Goal: Task Accomplishment & Management: Complete application form

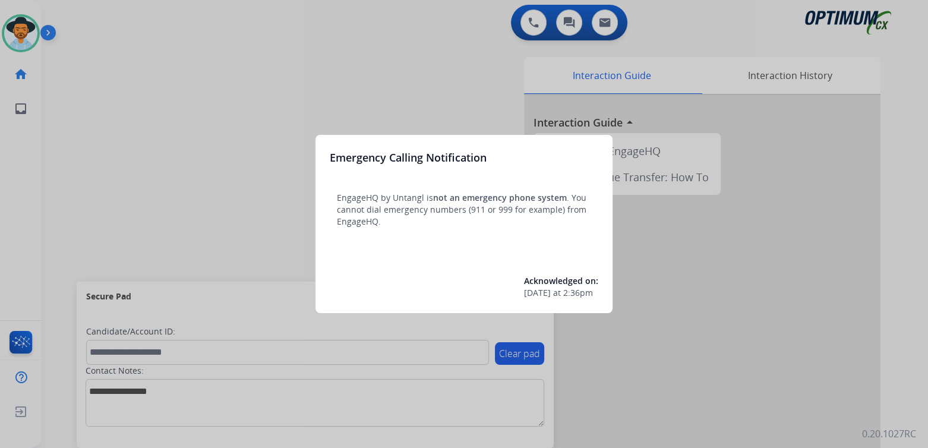
click at [422, 66] on div at bounding box center [464, 224] width 928 height 448
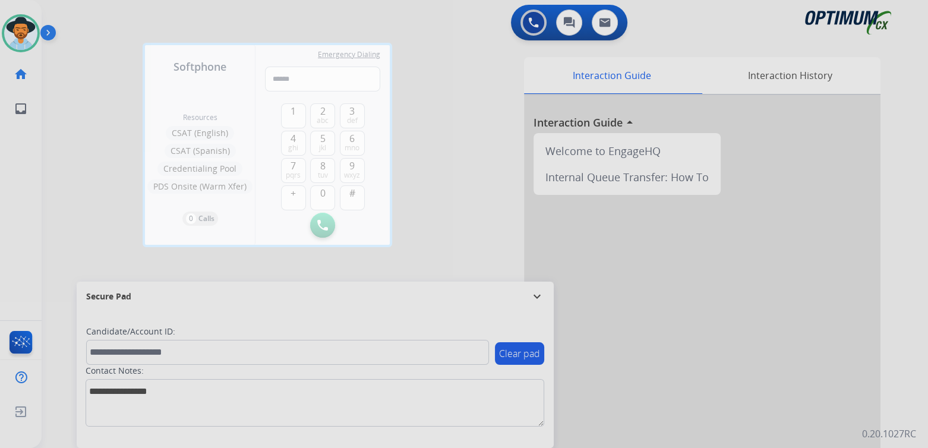
drag, startPoint x: 478, startPoint y: 123, endPoint x: 474, endPoint y: 112, distance: 11.5
click at [478, 122] on div at bounding box center [464, 224] width 928 height 448
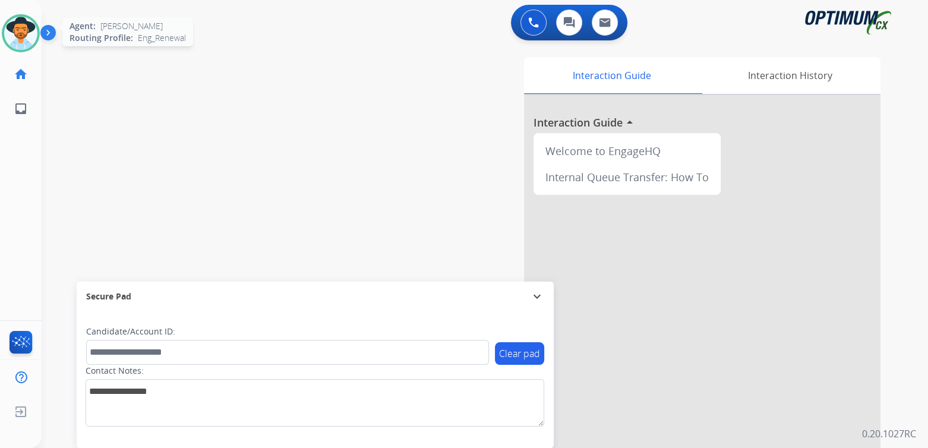
click at [19, 27] on img at bounding box center [20, 33] width 33 height 33
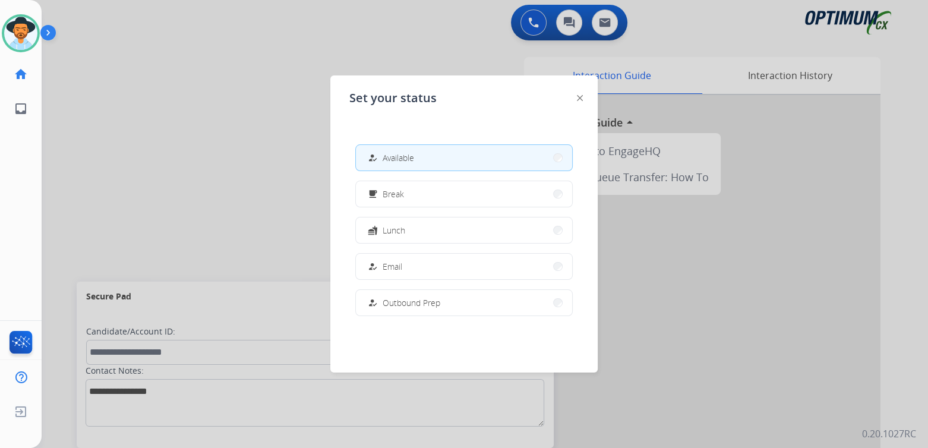
click at [424, 158] on button "how_to_reg Available" at bounding box center [464, 158] width 216 height 26
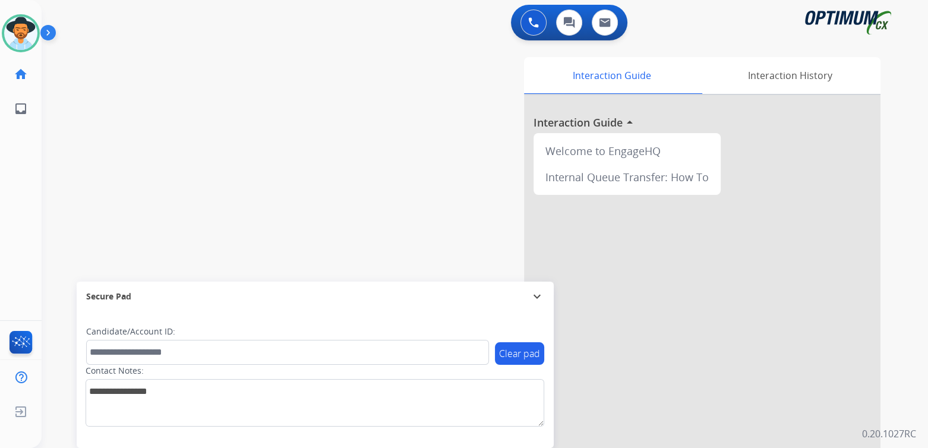
click at [537, 297] on mat-icon "expand_more" at bounding box center [537, 296] width 14 height 14
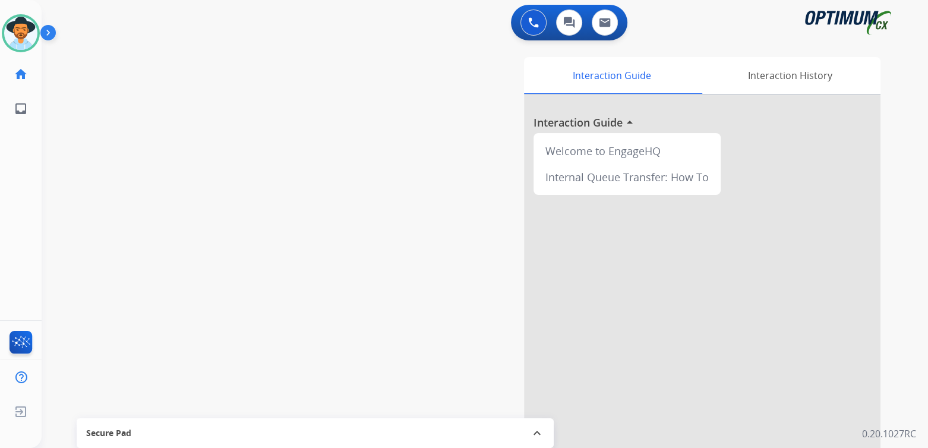
click at [138, 110] on div "swap_horiz Break voice bridge close_fullscreen Connect 3-Way Call merge_type Se…" at bounding box center [471, 291] width 858 height 496
click at [34, 26] on img at bounding box center [20, 33] width 33 height 33
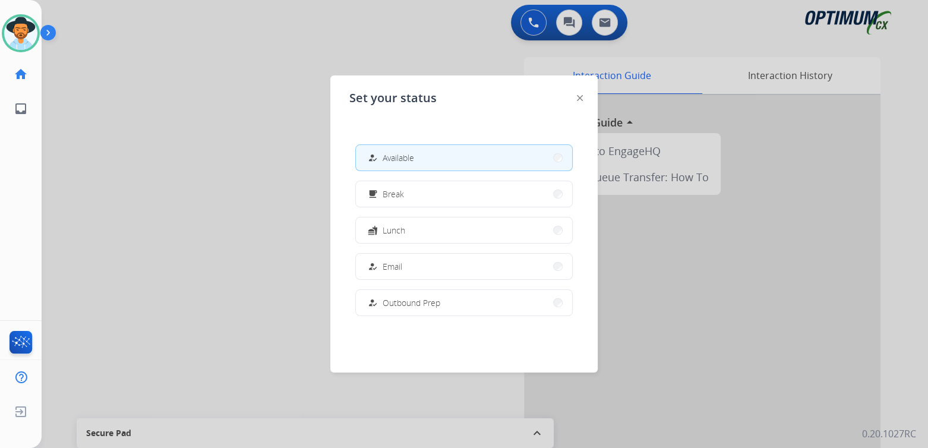
click at [260, 199] on div at bounding box center [464, 224] width 928 height 448
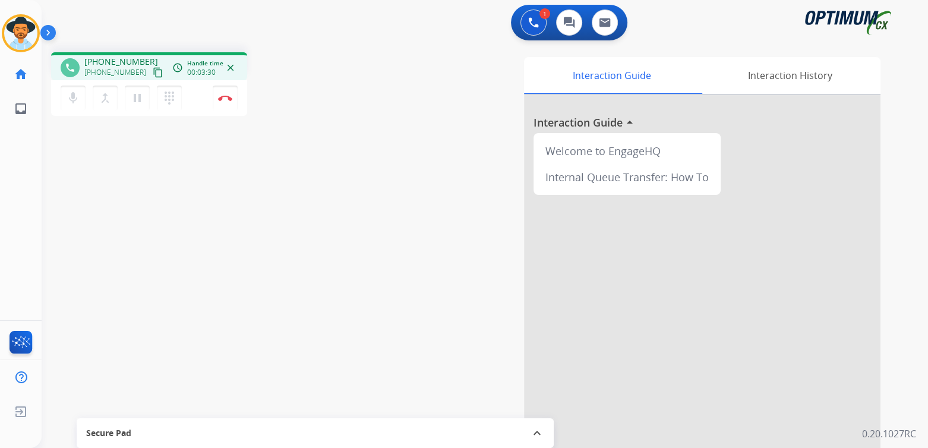
drag, startPoint x: 225, startPoint y: 97, endPoint x: 505, endPoint y: 99, distance: 280.5
click at [225, 97] on img at bounding box center [225, 98] width 14 height 6
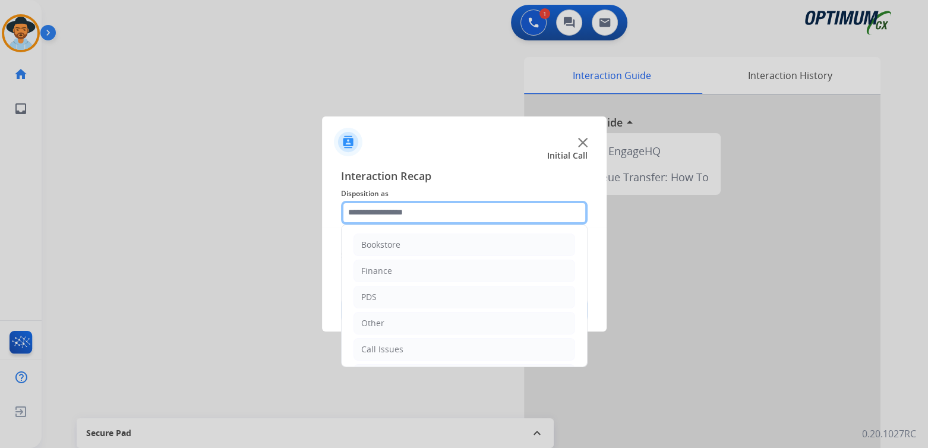
click at [400, 215] on input "text" at bounding box center [464, 213] width 247 height 24
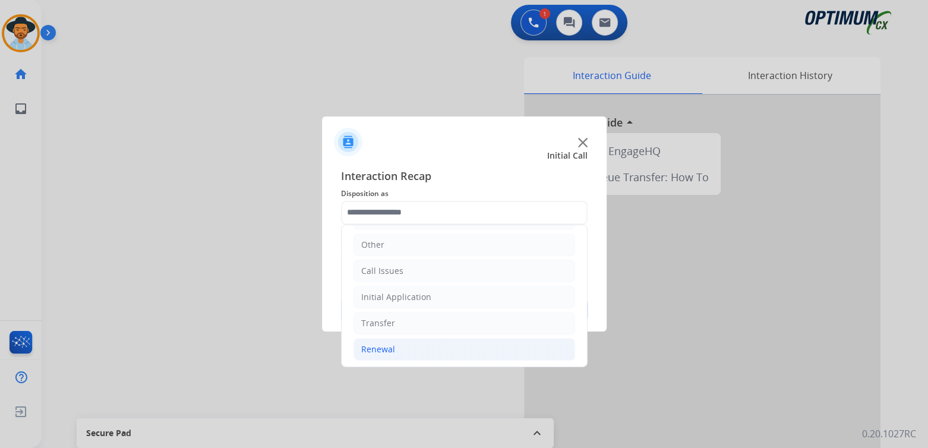
drag, startPoint x: 388, startPoint y: 348, endPoint x: 416, endPoint y: 341, distance: 29.4
click at [388, 348] on div "Renewal" at bounding box center [378, 350] width 34 height 12
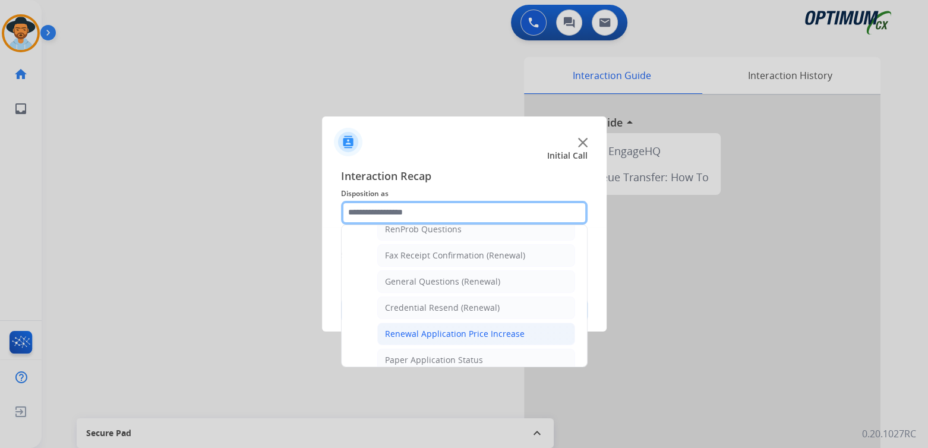
scroll to position [316, 0]
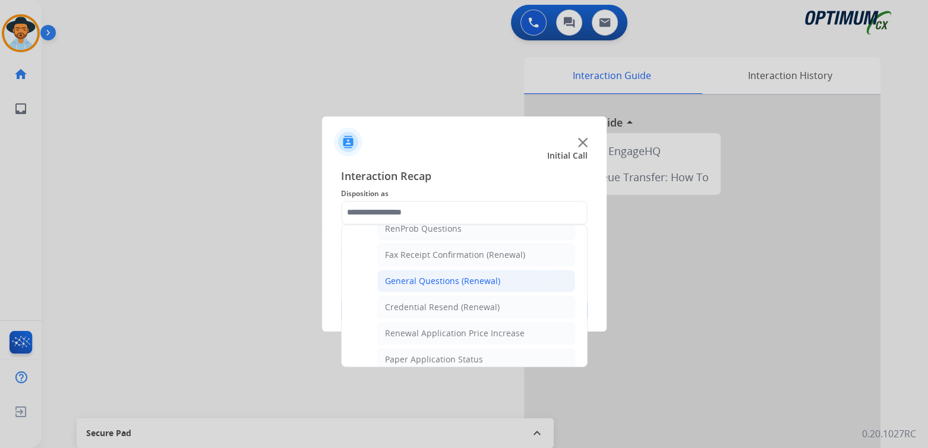
click at [429, 275] on div "General Questions (Renewal)" at bounding box center [442, 281] width 115 height 12
type input "**********"
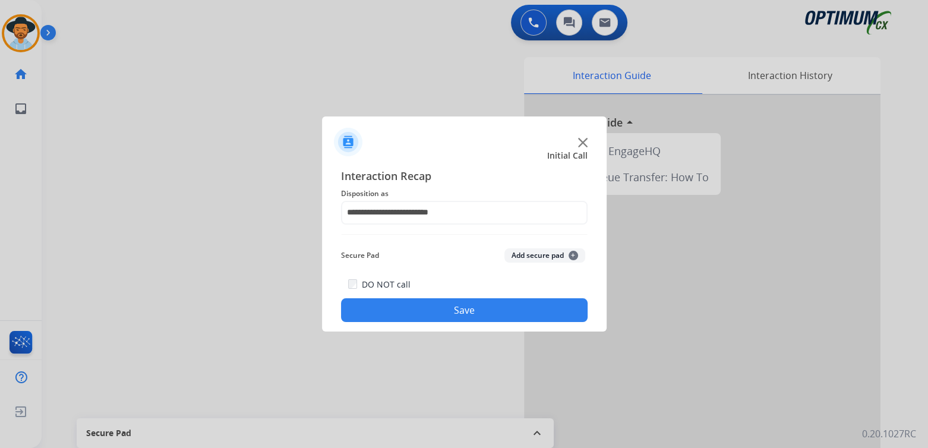
click at [483, 311] on button "Save" at bounding box center [464, 310] width 247 height 24
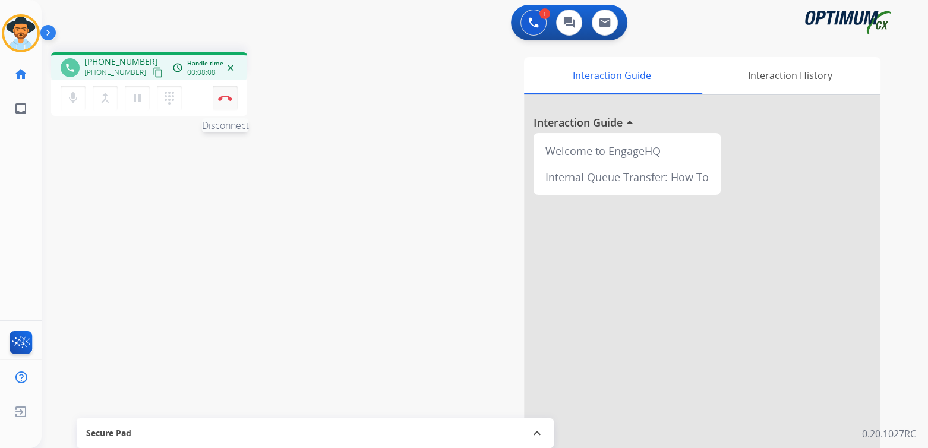
click at [228, 98] on img at bounding box center [225, 98] width 14 height 6
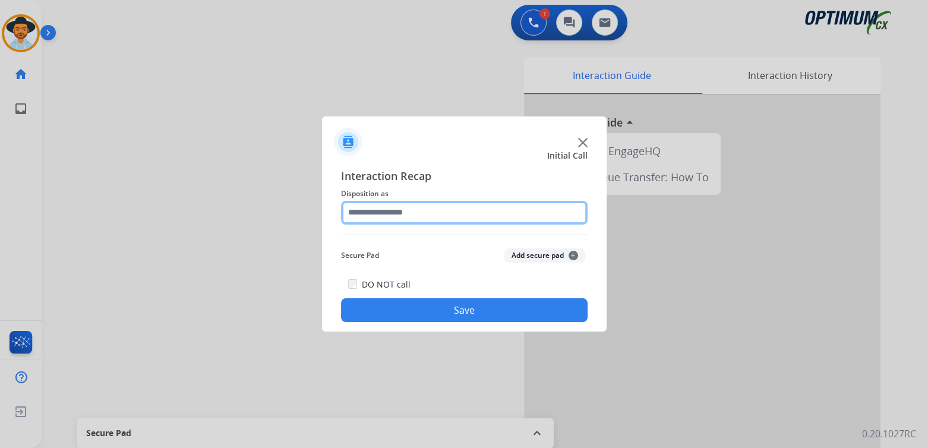
click at [421, 210] on input "text" at bounding box center [464, 213] width 247 height 24
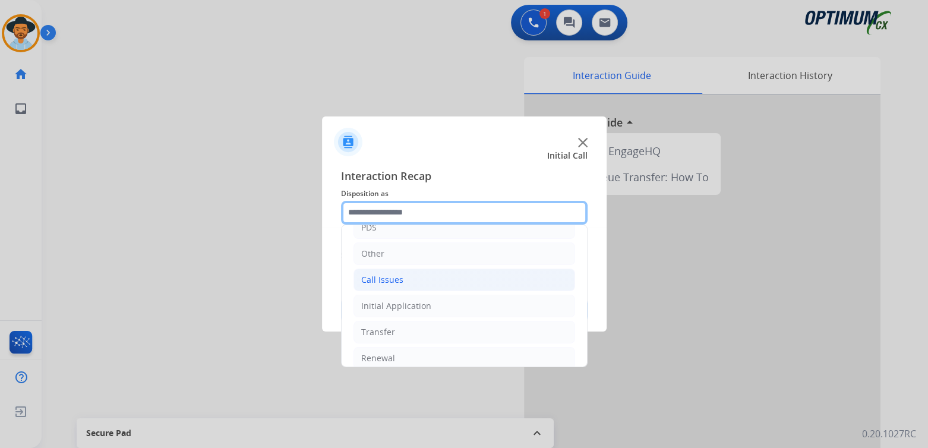
scroll to position [78, 0]
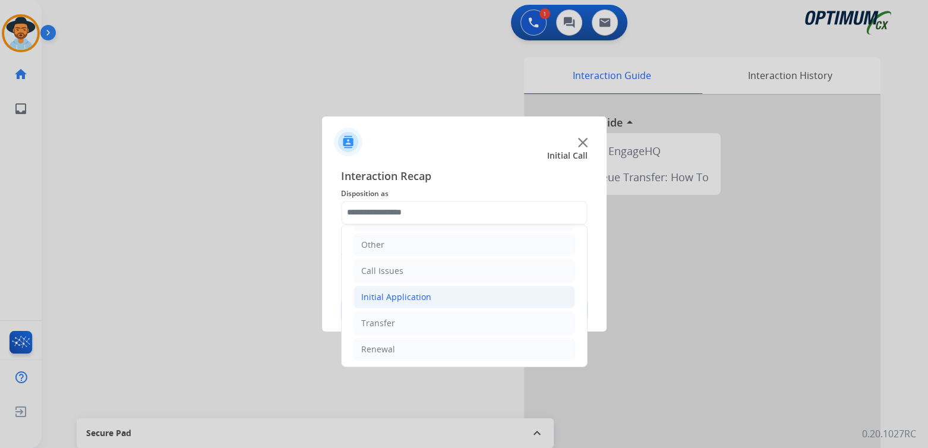
click at [403, 296] on div "Initial Application" at bounding box center [396, 297] width 70 height 12
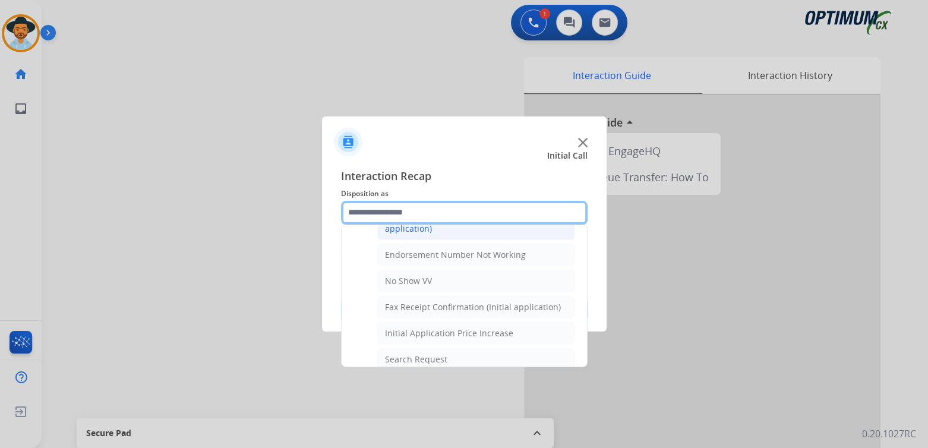
scroll to position [316, 0]
click at [426, 210] on input "text" at bounding box center [464, 213] width 247 height 24
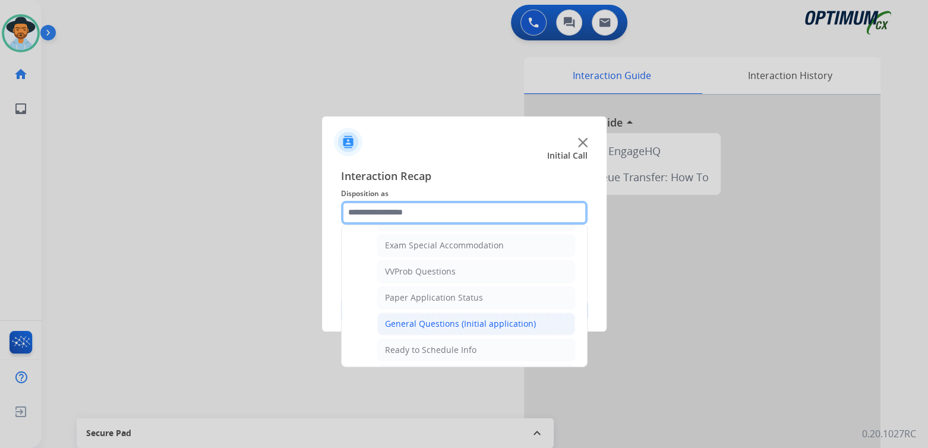
scroll to position [613, 0]
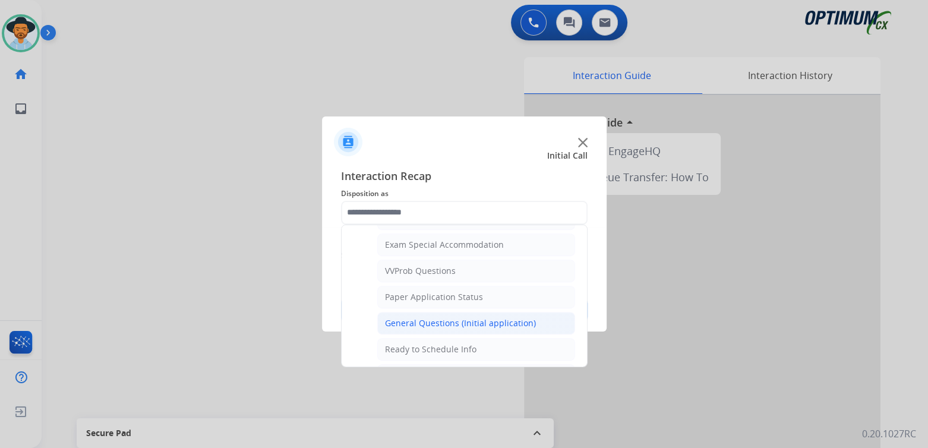
click at [425, 317] on div "General Questions (Initial application)" at bounding box center [460, 323] width 151 height 12
type input "**********"
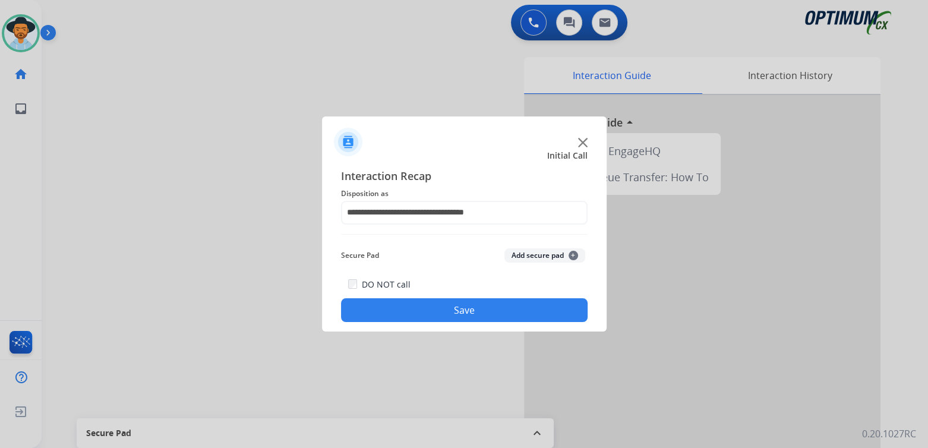
click at [484, 307] on button "Save" at bounding box center [464, 310] width 247 height 24
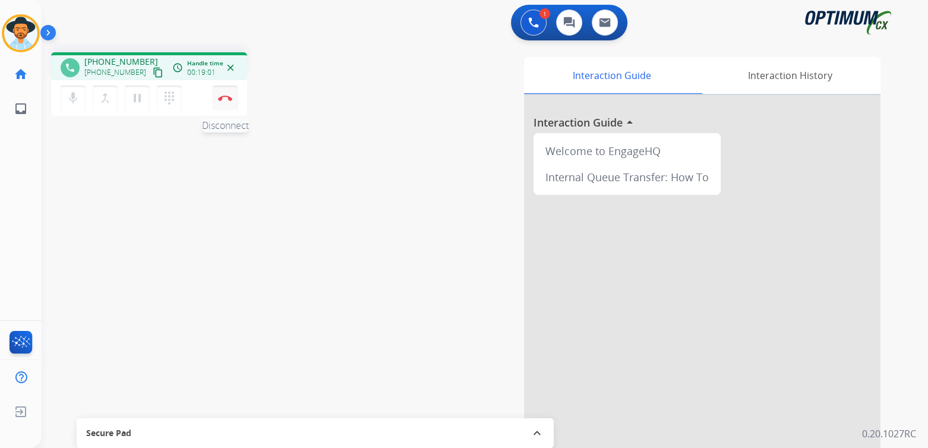
click at [223, 94] on button "Disconnect" at bounding box center [225, 98] width 25 height 25
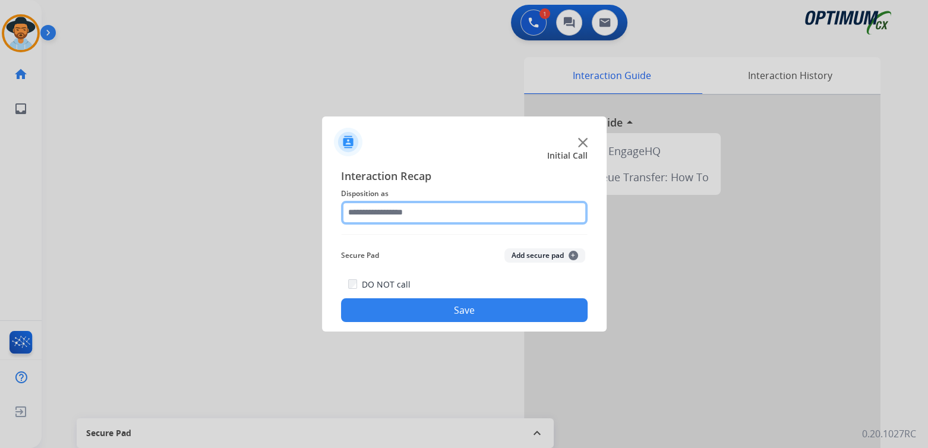
click at [408, 219] on input "text" at bounding box center [464, 213] width 247 height 24
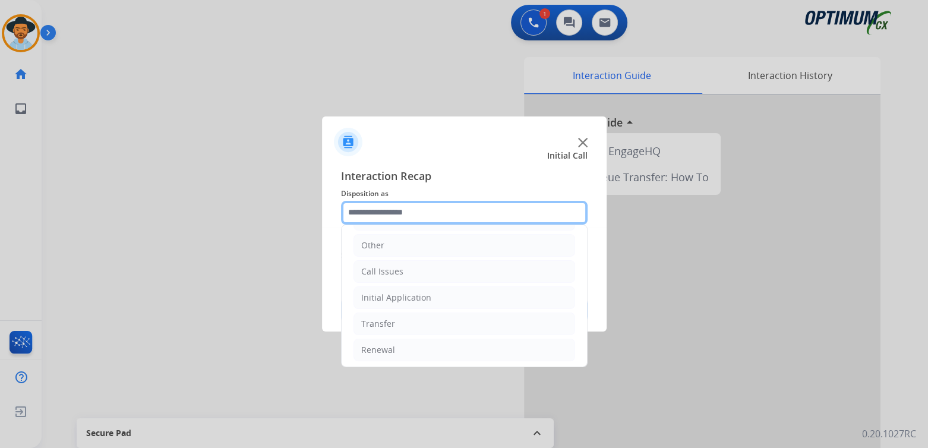
scroll to position [78, 0]
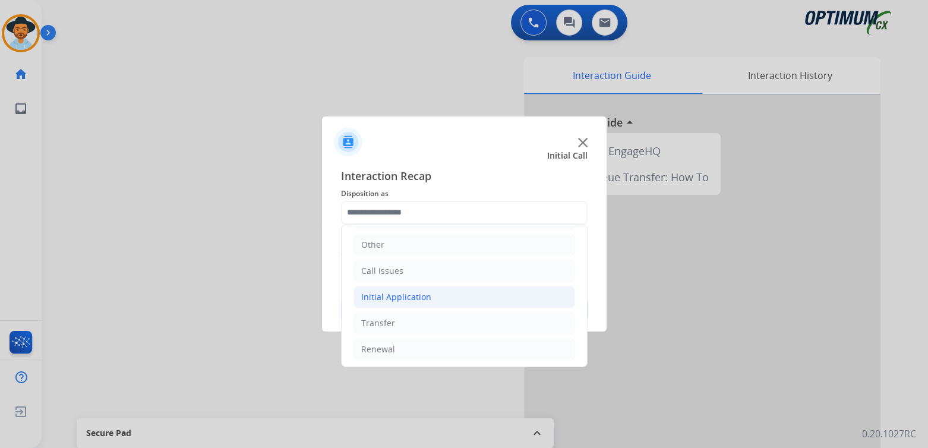
click at [433, 300] on li "Initial Application" at bounding box center [465, 297] width 222 height 23
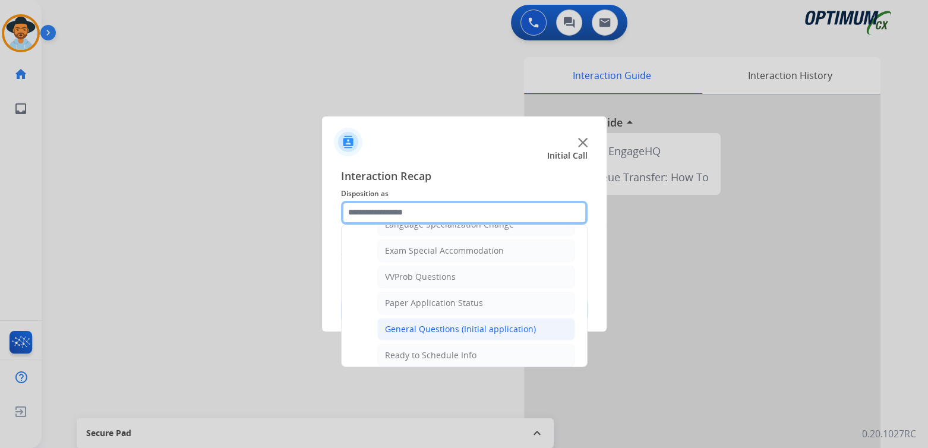
scroll to position [608, 0]
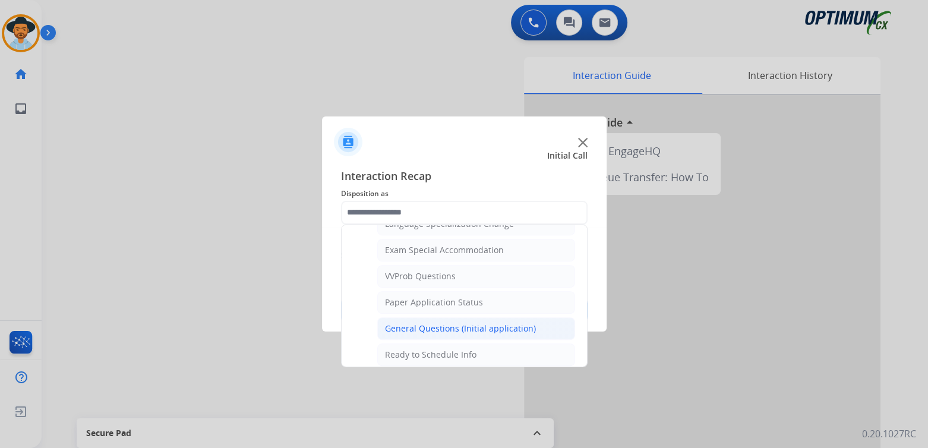
click at [447, 324] on div "General Questions (Initial application)" at bounding box center [460, 329] width 151 height 12
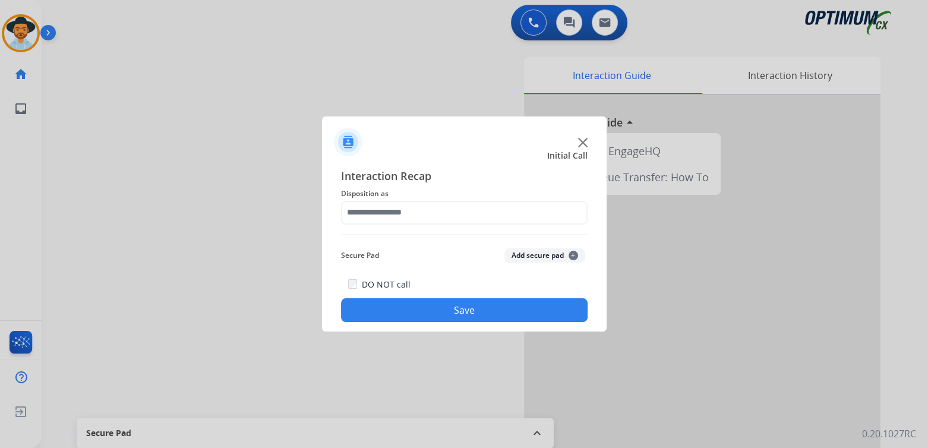
type input "**********"
click at [503, 313] on button "Save" at bounding box center [464, 310] width 247 height 24
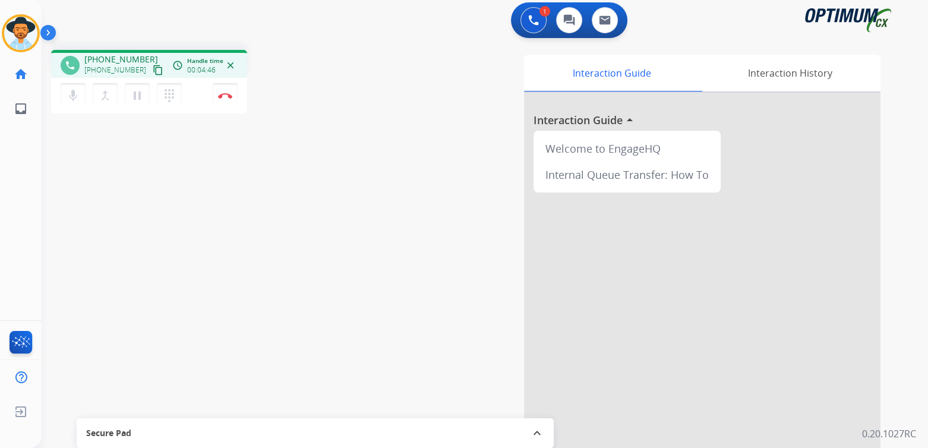
scroll to position [2, 0]
click at [225, 96] on img at bounding box center [225, 96] width 14 height 6
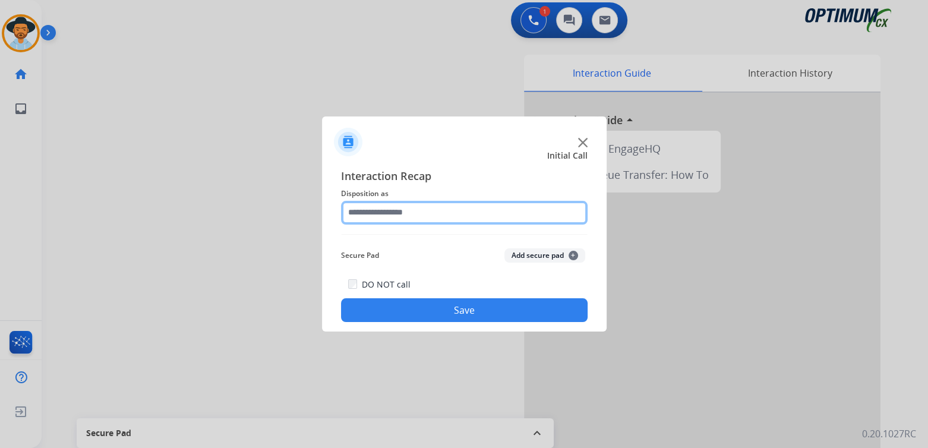
click at [405, 219] on input "text" at bounding box center [464, 213] width 247 height 24
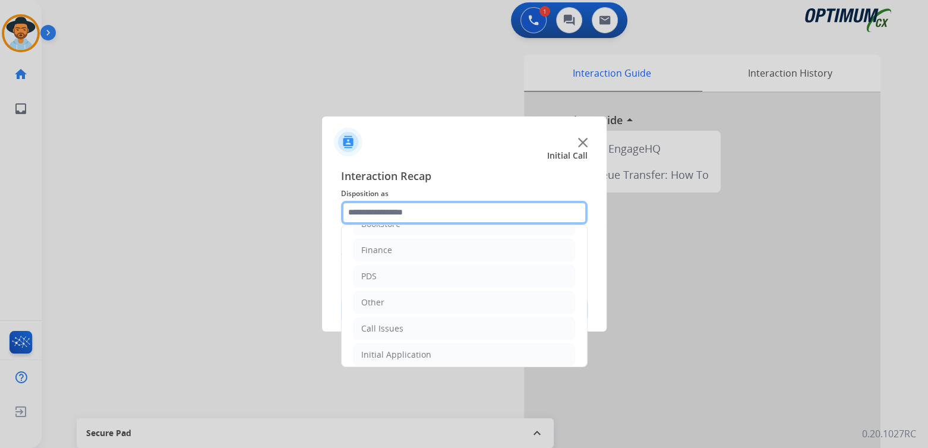
scroll to position [78, 0]
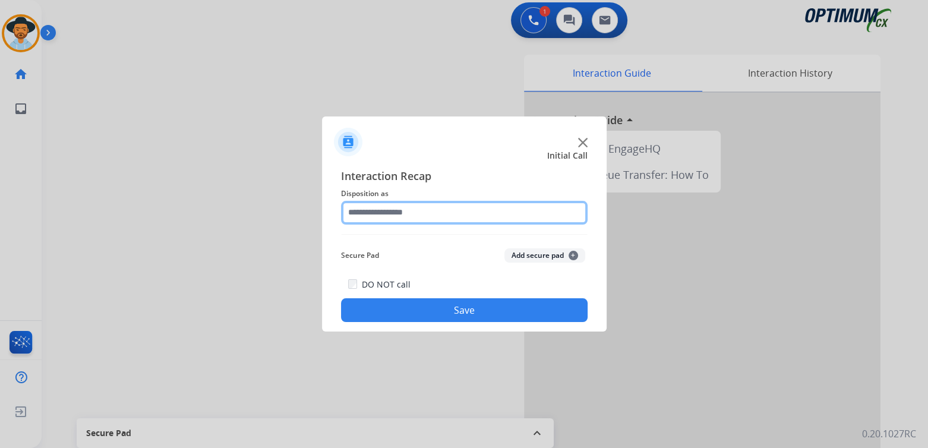
click at [429, 208] on input "text" at bounding box center [464, 213] width 247 height 24
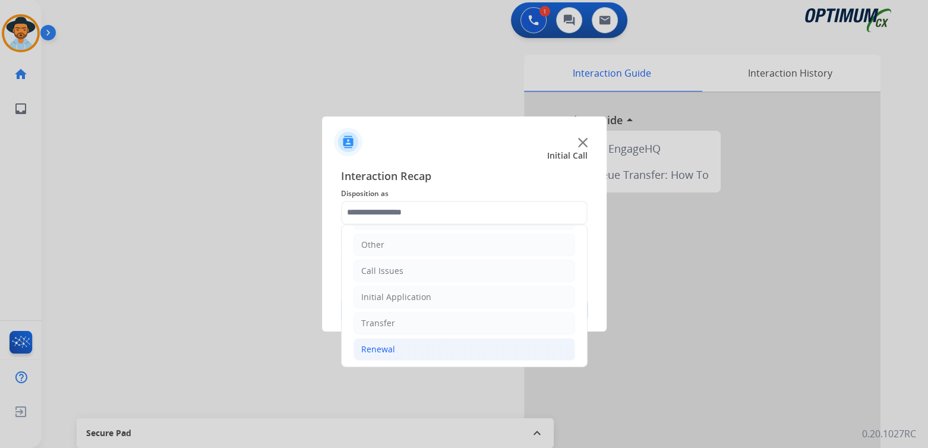
click at [382, 348] on div "Renewal" at bounding box center [378, 350] width 34 height 12
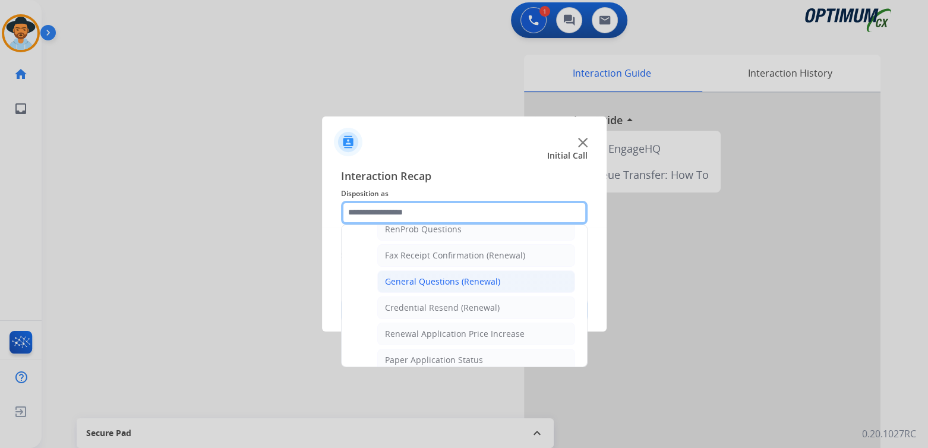
scroll to position [316, 0]
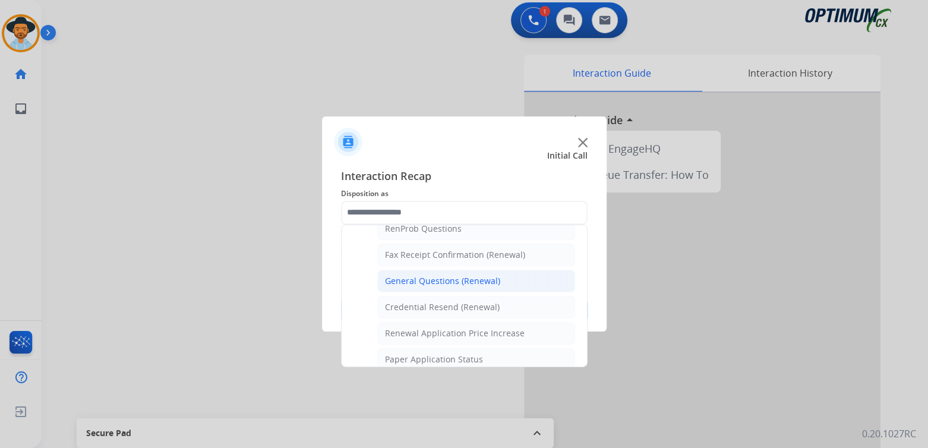
click at [422, 281] on div "General Questions (Renewal)" at bounding box center [442, 281] width 115 height 12
type input "**********"
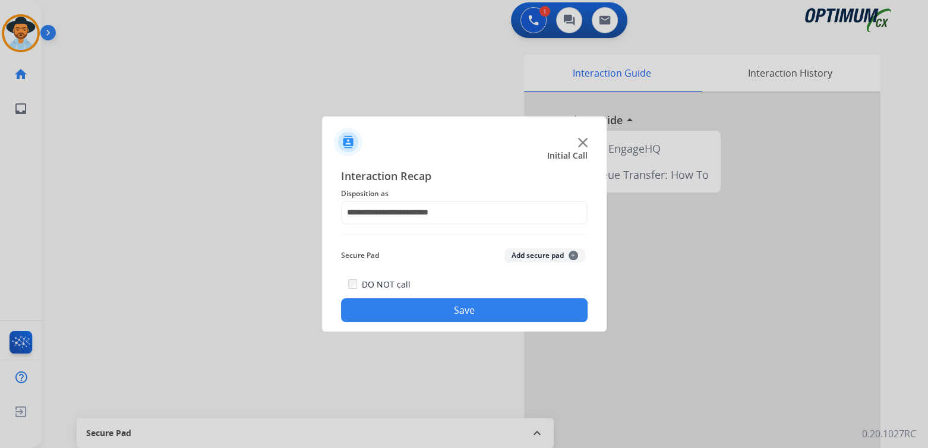
click at [493, 308] on button "Save" at bounding box center [464, 310] width 247 height 24
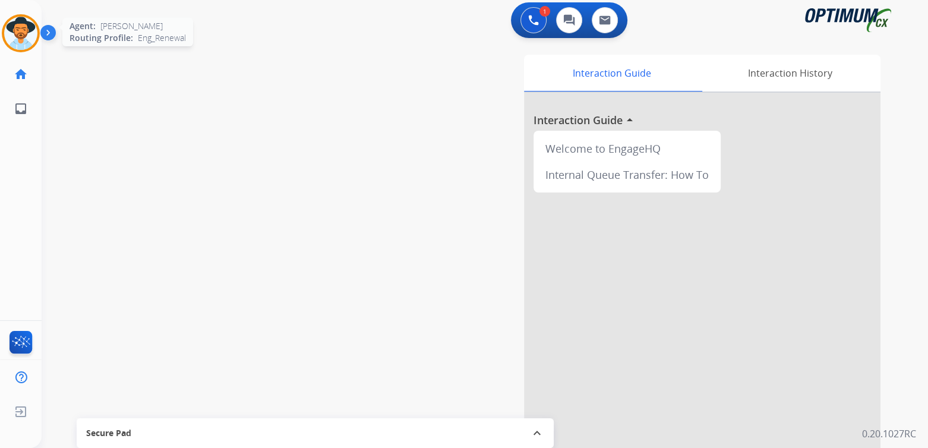
click at [18, 30] on img at bounding box center [20, 33] width 33 height 33
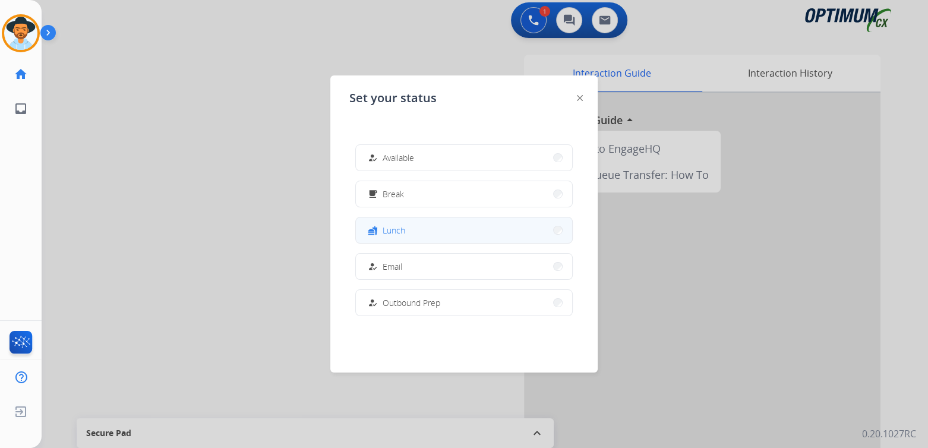
click at [404, 234] on span "Lunch" at bounding box center [394, 230] width 23 height 12
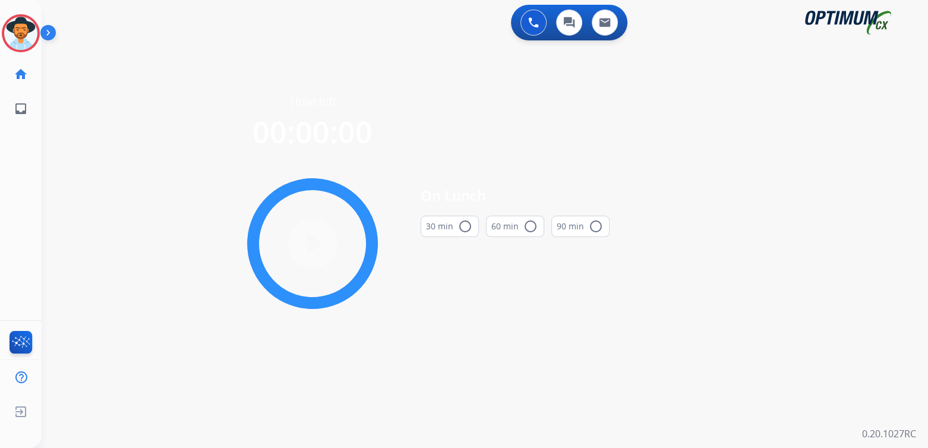
scroll to position [0, 0]
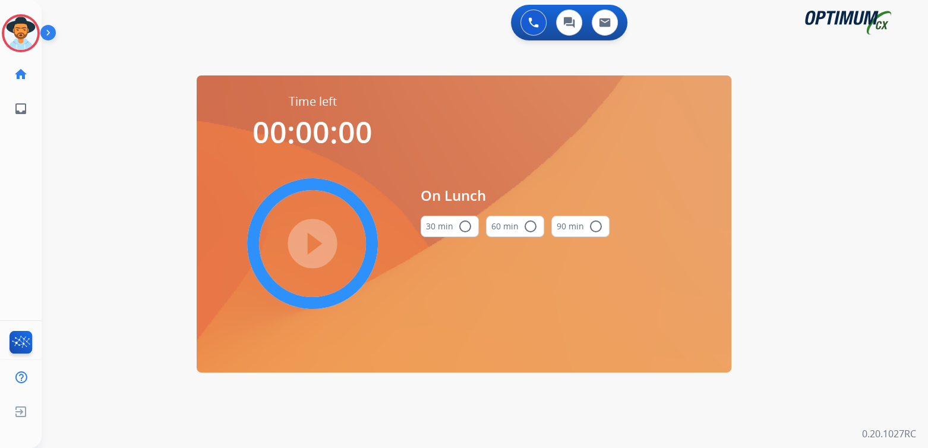
click at [465, 227] on mat-icon "radio_button_unchecked" at bounding box center [465, 226] width 14 height 14
drag, startPoint x: 317, startPoint y: 238, endPoint x: 493, endPoint y: 225, distance: 176.4
click at [316, 238] on mat-icon "play_circle_filled" at bounding box center [312, 244] width 14 height 14
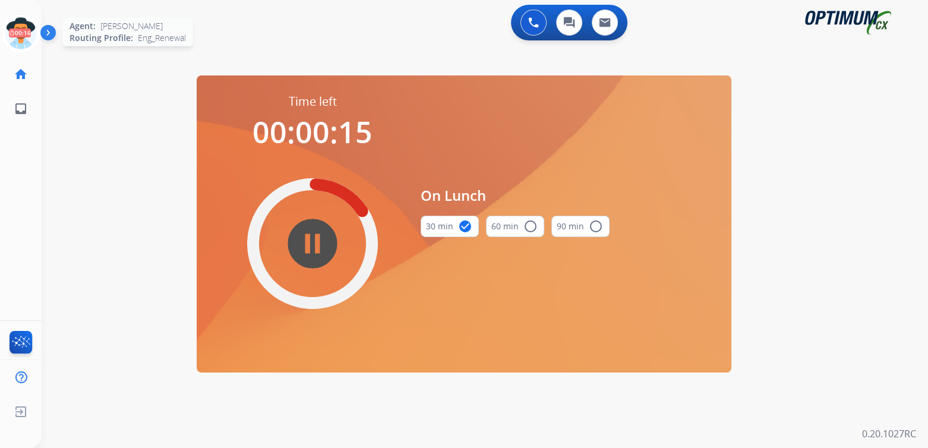
click at [20, 26] on icon at bounding box center [21, 33] width 39 height 39
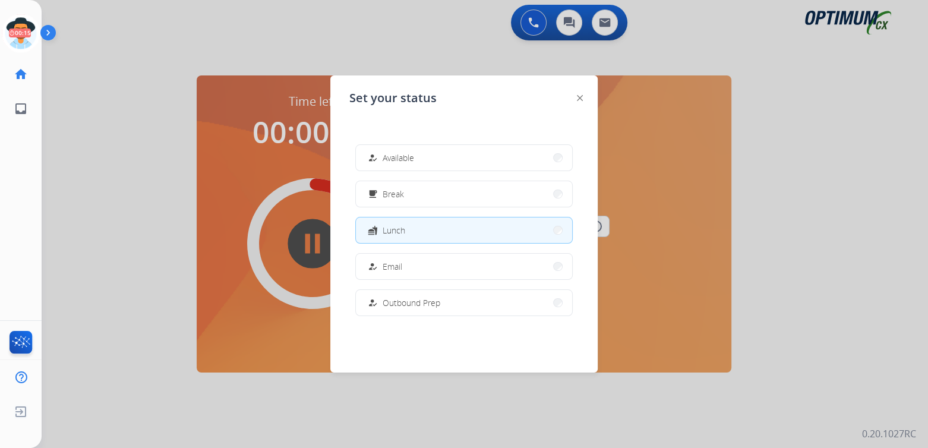
drag, startPoint x: 429, startPoint y: 154, endPoint x: 439, endPoint y: 154, distance: 10.7
click at [432, 154] on button "how_to_reg Available" at bounding box center [464, 158] width 216 height 26
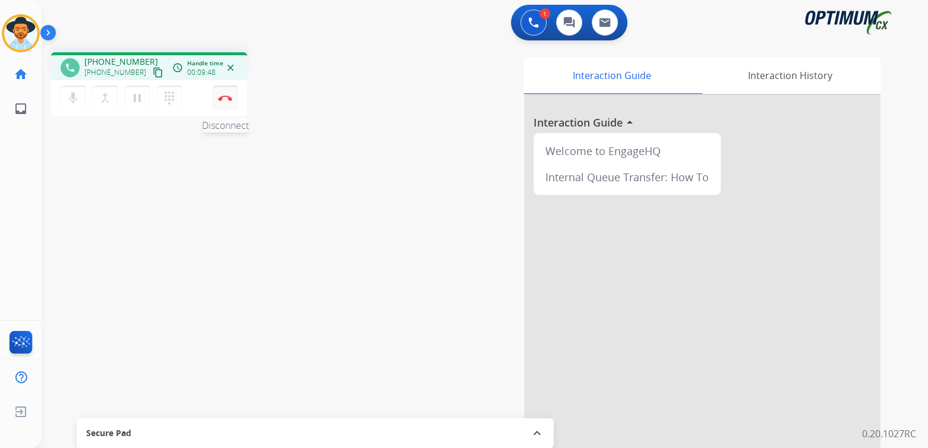
click at [227, 100] on img at bounding box center [225, 98] width 14 height 6
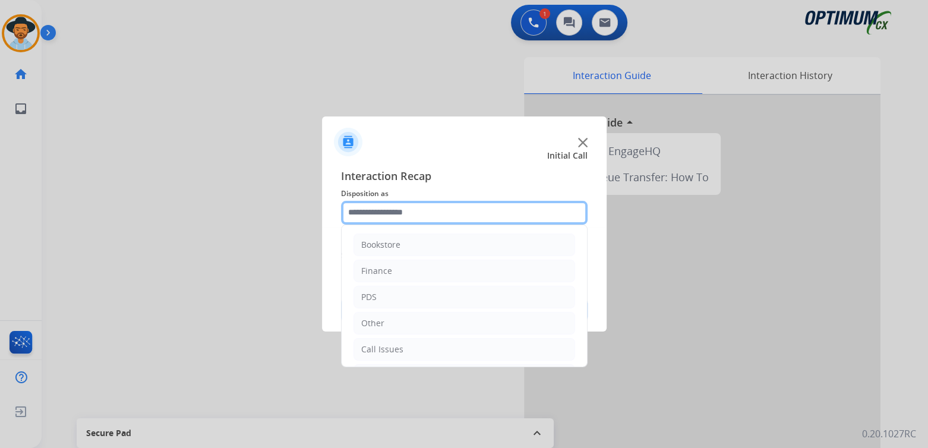
click at [426, 218] on input "text" at bounding box center [464, 213] width 247 height 24
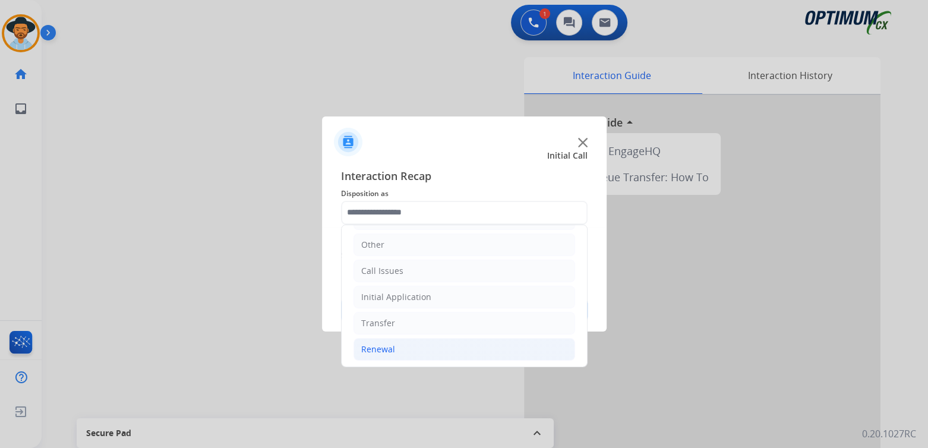
click at [390, 350] on div "Renewal" at bounding box center [378, 350] width 34 height 12
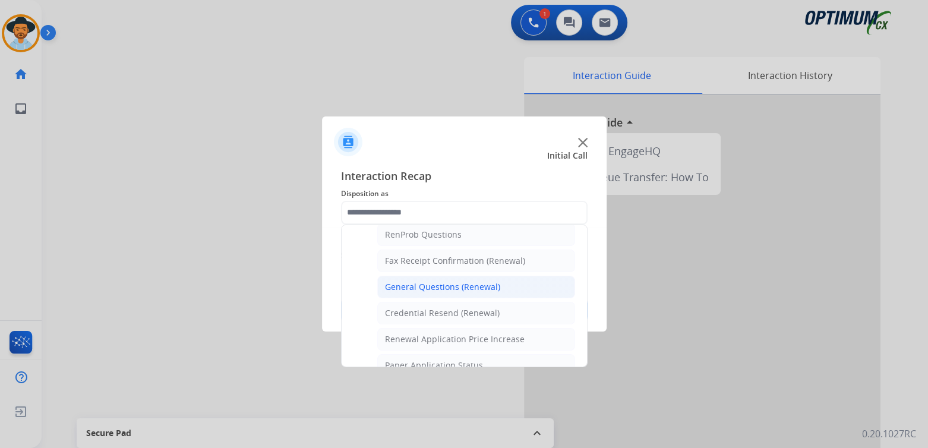
scroll to position [0, 0]
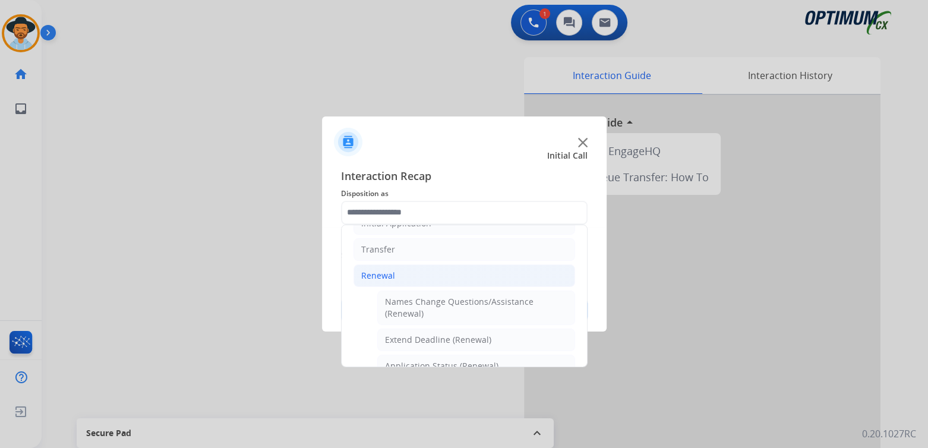
click at [420, 439] on div "General Questions (Renewal)" at bounding box center [442, 445] width 115 height 12
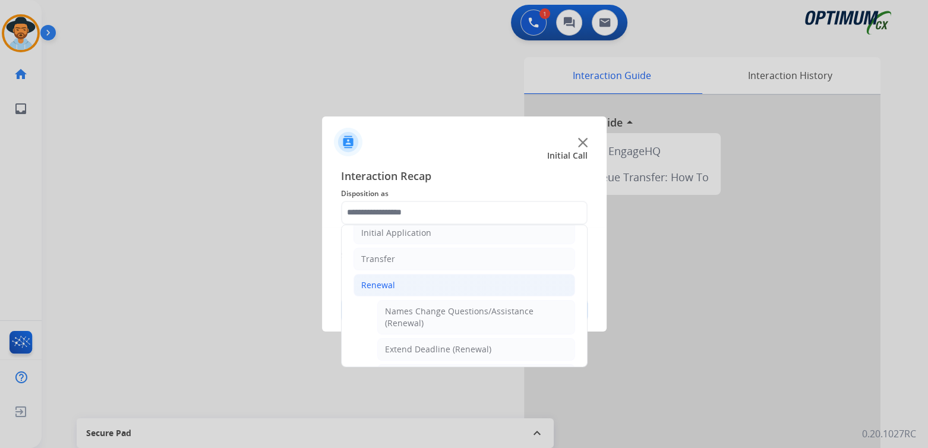
type input "**********"
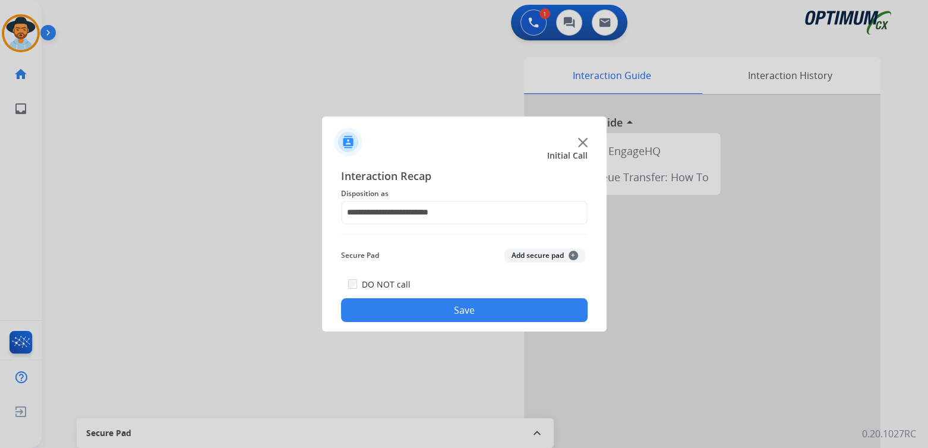
click at [461, 307] on button "Save" at bounding box center [464, 310] width 247 height 24
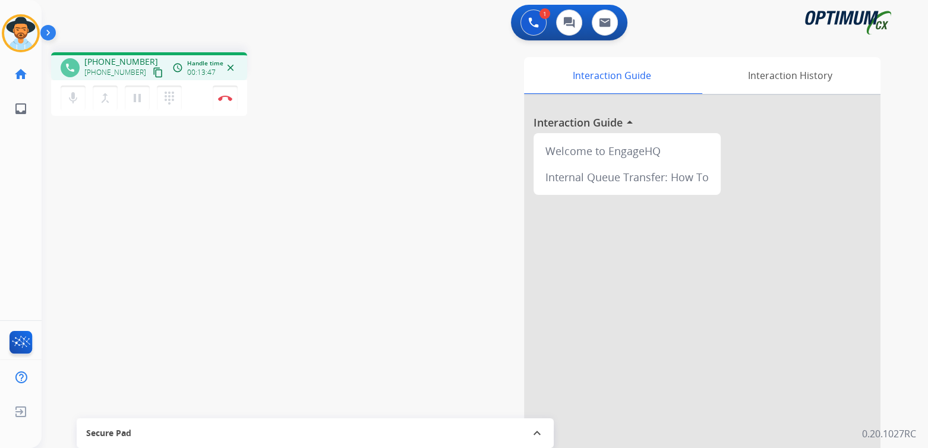
drag, startPoint x: 228, startPoint y: 102, endPoint x: 268, endPoint y: 105, distance: 40.5
click at [228, 102] on button "Disconnect" at bounding box center [225, 98] width 25 height 25
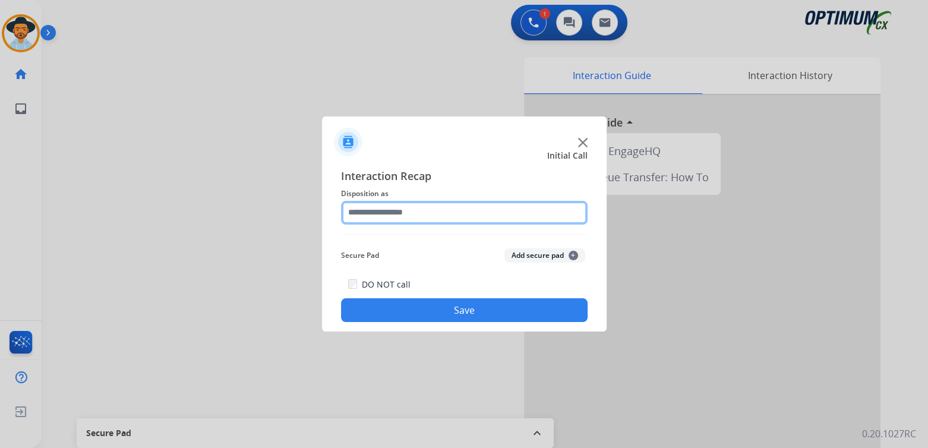
click at [451, 217] on input "text" at bounding box center [464, 213] width 247 height 24
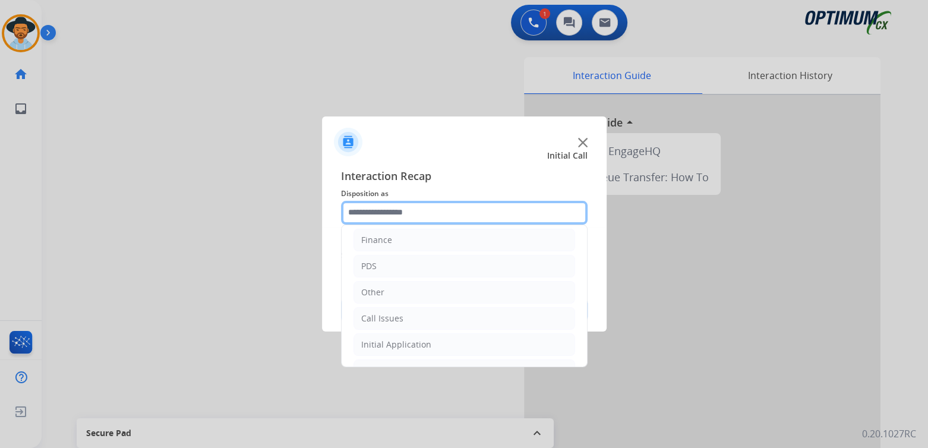
scroll to position [78, 0]
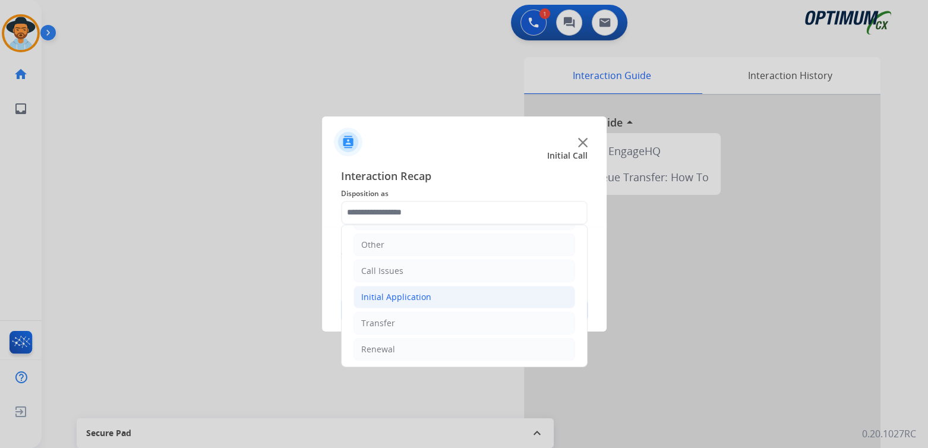
click at [443, 297] on li "Initial Application" at bounding box center [465, 297] width 222 height 23
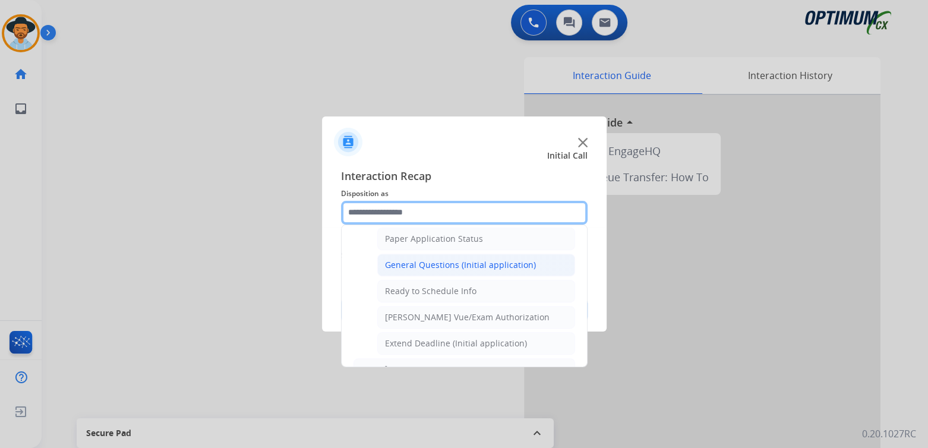
scroll to position [672, 0]
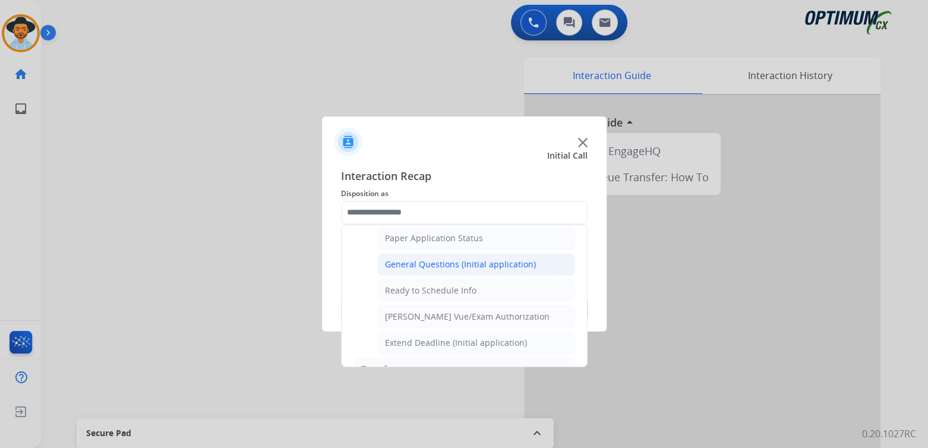
click at [446, 259] on div "General Questions (Initial application)" at bounding box center [460, 265] width 151 height 12
type input "**********"
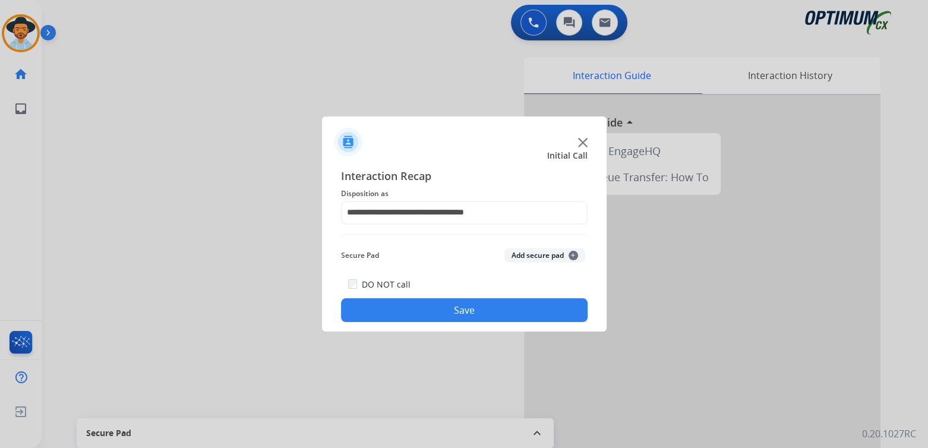
click at [536, 310] on button "Save" at bounding box center [464, 310] width 247 height 24
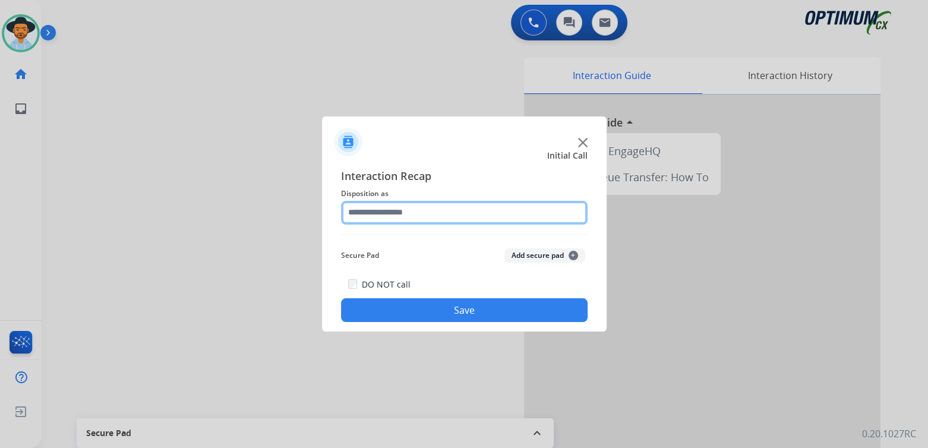
click at [426, 209] on input "text" at bounding box center [464, 213] width 247 height 24
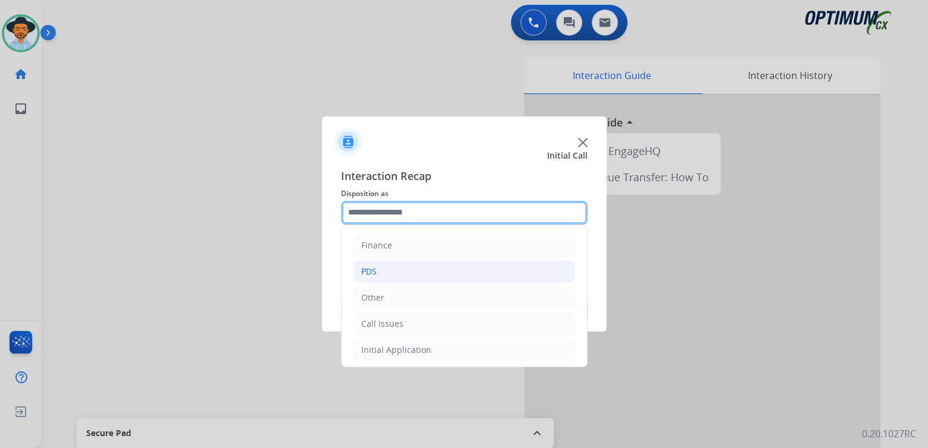
scroll to position [28, 0]
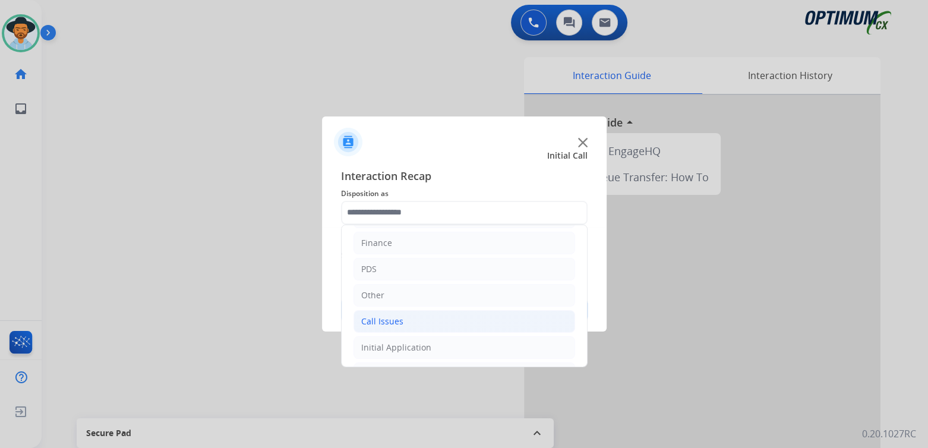
click at [415, 319] on li "Call Issues" at bounding box center [465, 321] width 222 height 23
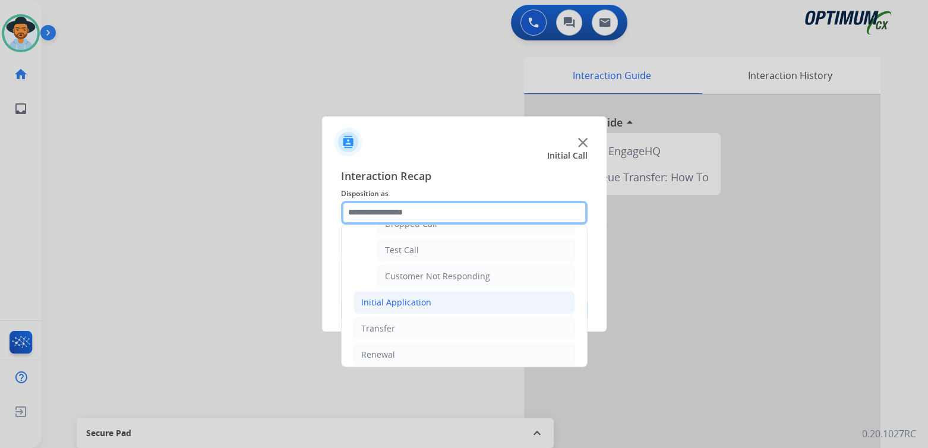
scroll to position [206, 0]
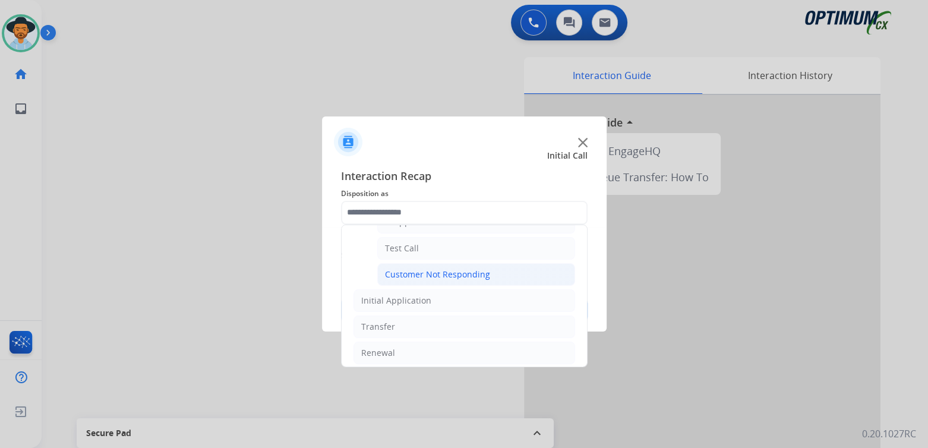
click at [460, 272] on div "Customer Not Responding" at bounding box center [437, 275] width 105 height 12
type input "**********"
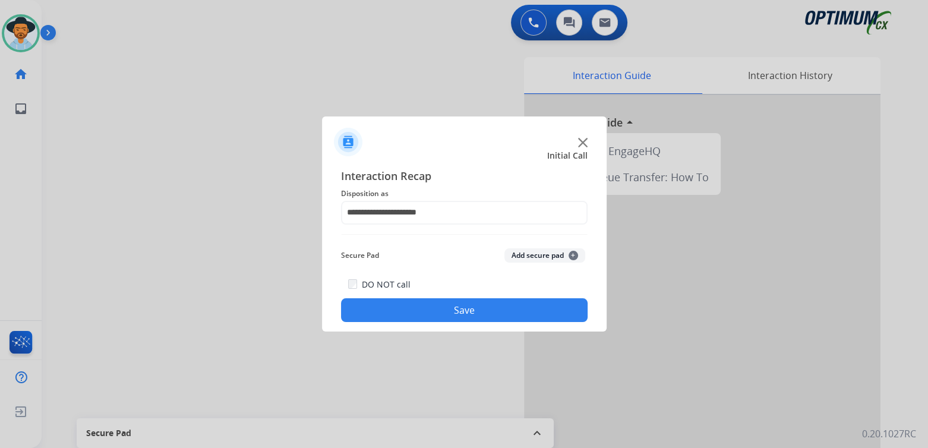
click at [437, 307] on button "Save" at bounding box center [464, 310] width 247 height 24
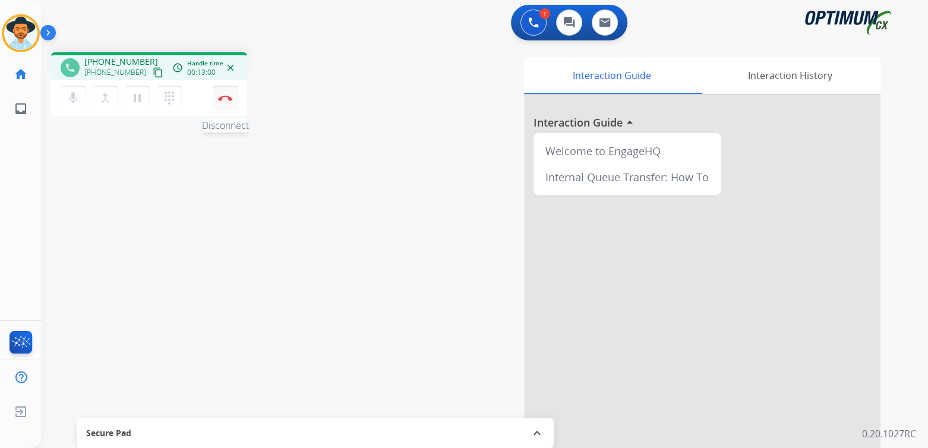
drag, startPoint x: 227, startPoint y: 96, endPoint x: 235, endPoint y: 99, distance: 8.1
click at [227, 96] on img at bounding box center [225, 98] width 14 height 6
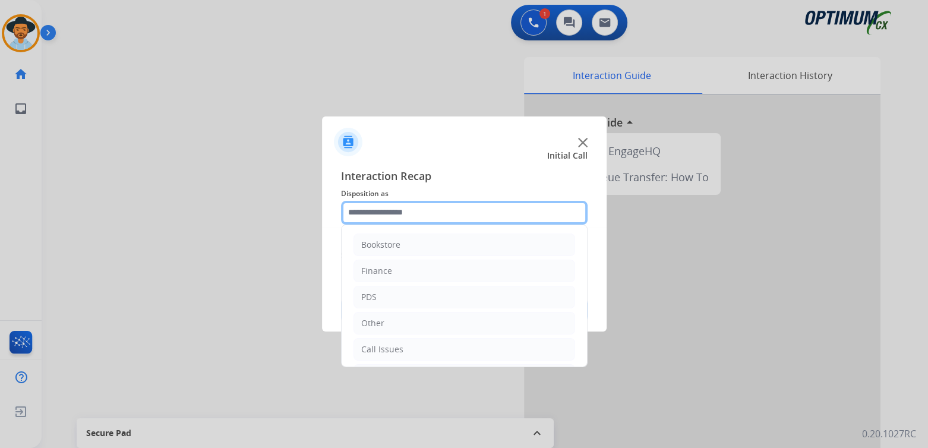
click at [420, 211] on input "text" at bounding box center [464, 213] width 247 height 24
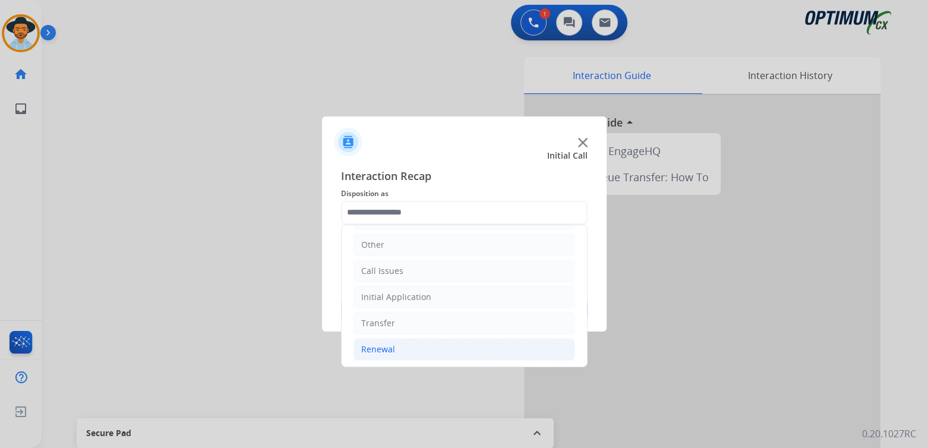
click at [398, 354] on li "Renewal" at bounding box center [465, 349] width 222 height 23
click at [404, 295] on div "Initial Application" at bounding box center [396, 297] width 70 height 12
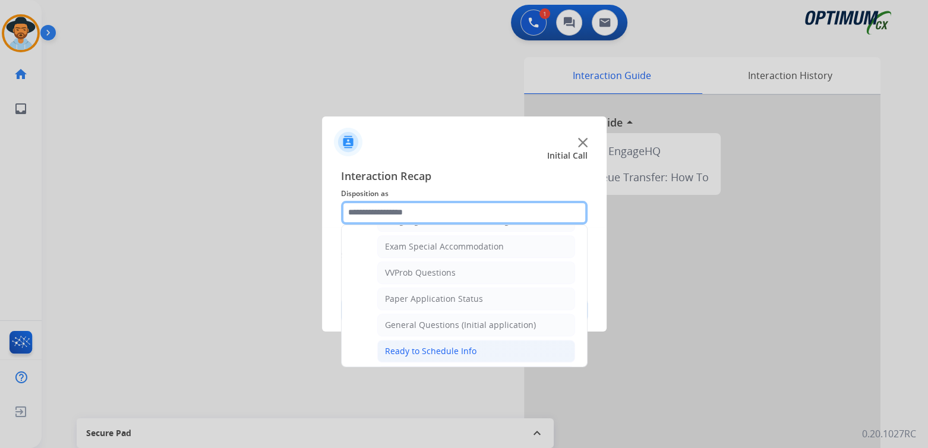
scroll to position [612, 0]
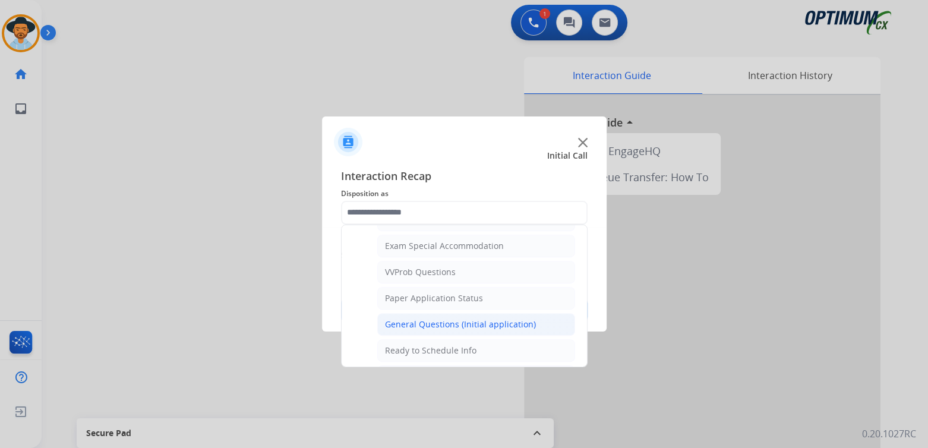
click at [436, 319] on div "General Questions (Initial application)" at bounding box center [460, 325] width 151 height 12
type input "**********"
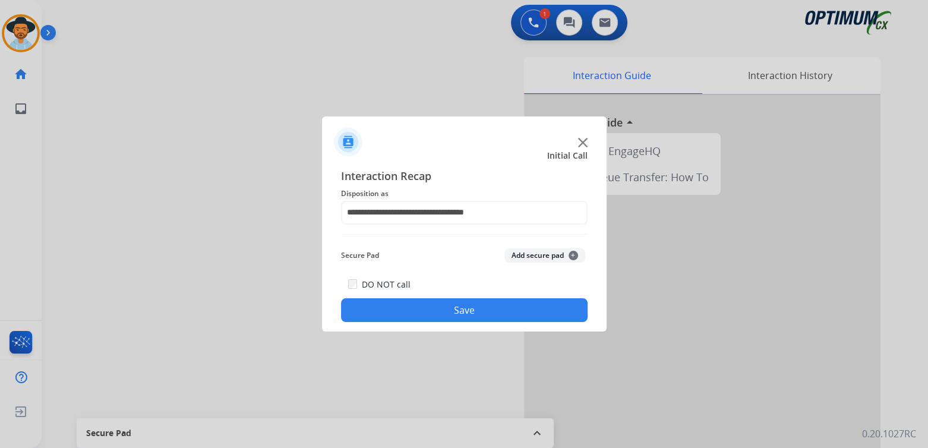
click at [499, 303] on button "Save" at bounding box center [464, 310] width 247 height 24
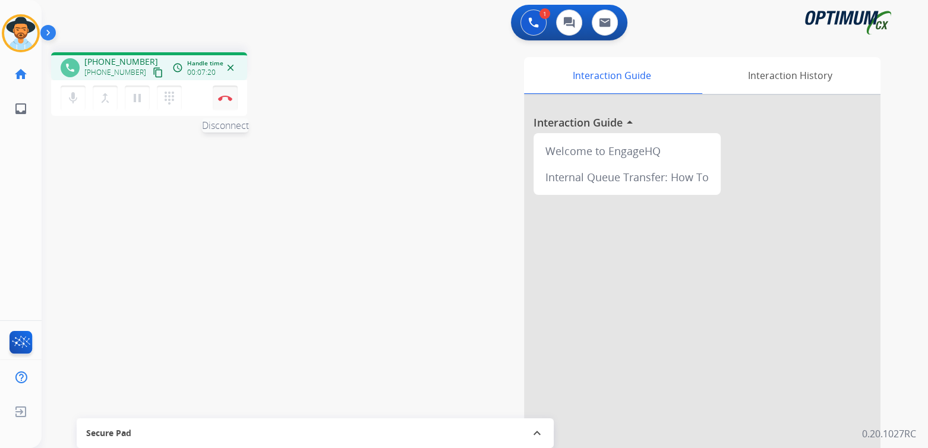
drag, startPoint x: 225, startPoint y: 97, endPoint x: 232, endPoint y: 99, distance: 8.1
click at [225, 97] on img at bounding box center [225, 98] width 14 height 6
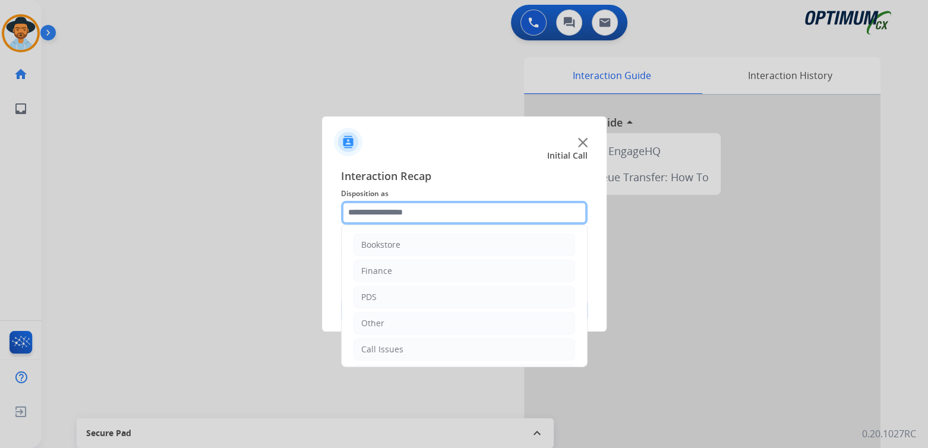
click at [437, 216] on input "text" at bounding box center [464, 213] width 247 height 24
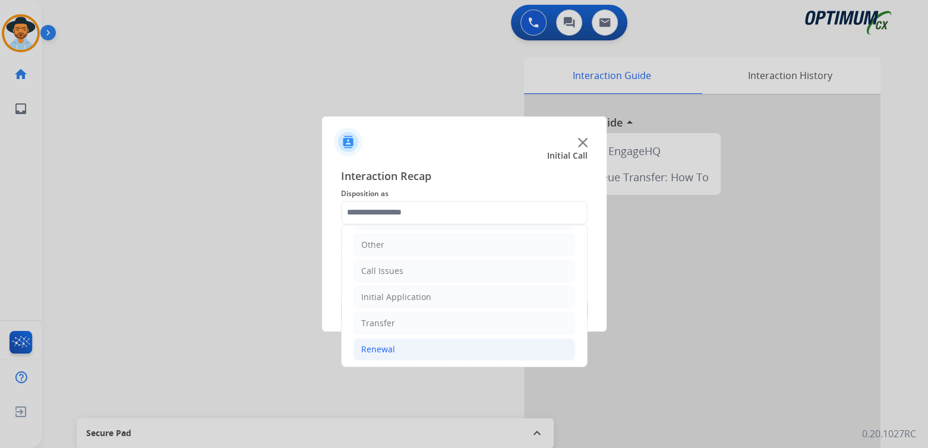
click at [398, 348] on li "Renewal" at bounding box center [465, 349] width 222 height 23
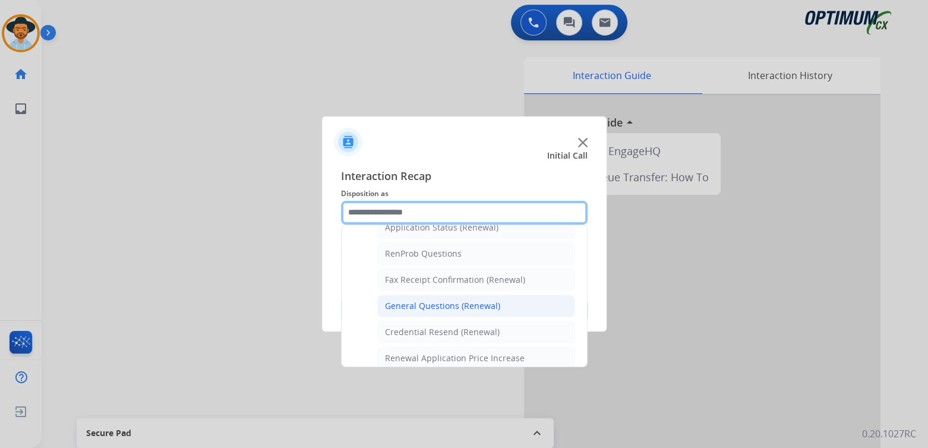
scroll to position [287, 0]
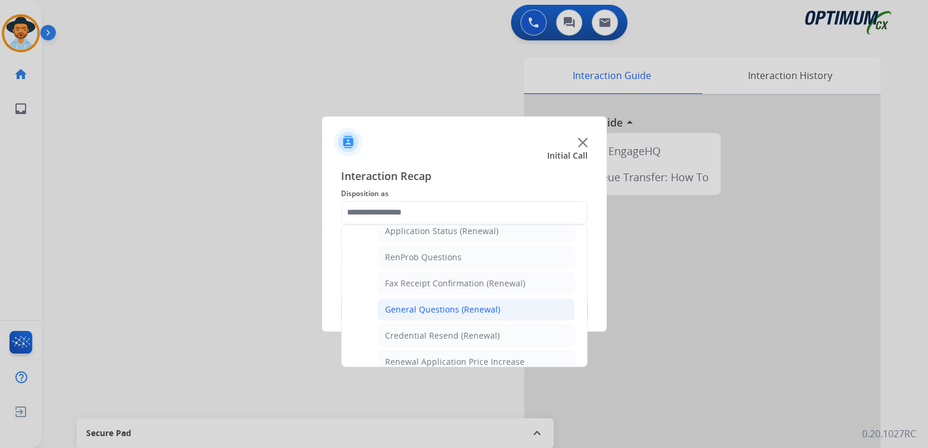
click at [437, 304] on div "General Questions (Renewal)" at bounding box center [442, 310] width 115 height 12
type input "**********"
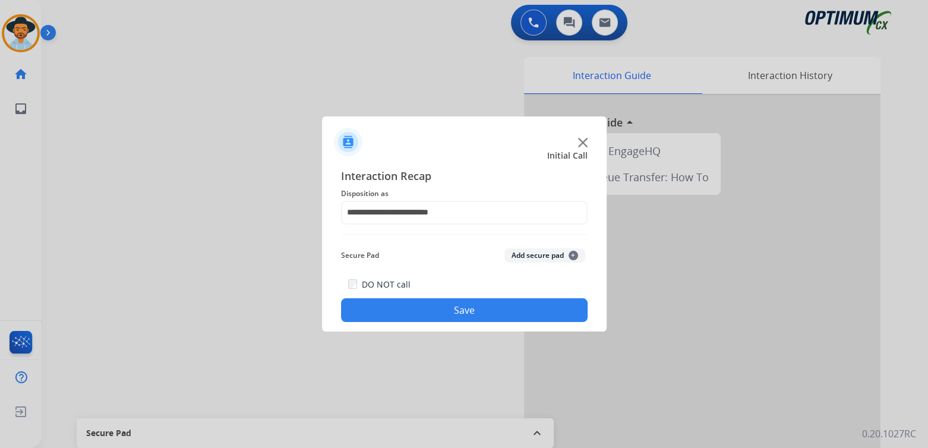
click at [493, 310] on button "Save" at bounding box center [464, 310] width 247 height 24
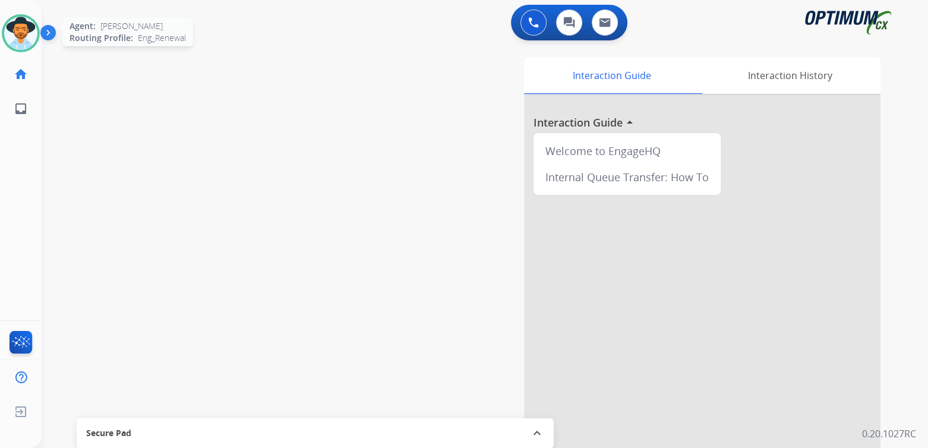
click at [24, 36] on img at bounding box center [20, 33] width 33 height 33
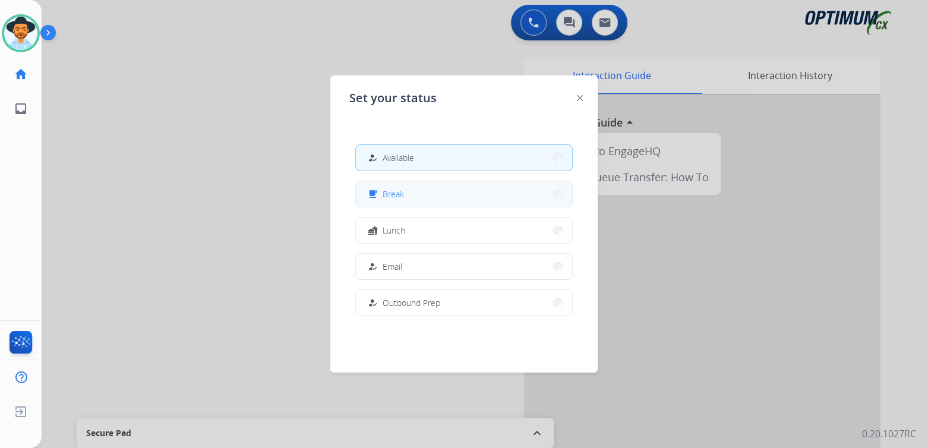
click at [427, 194] on button "free_breakfast Break" at bounding box center [464, 194] width 216 height 26
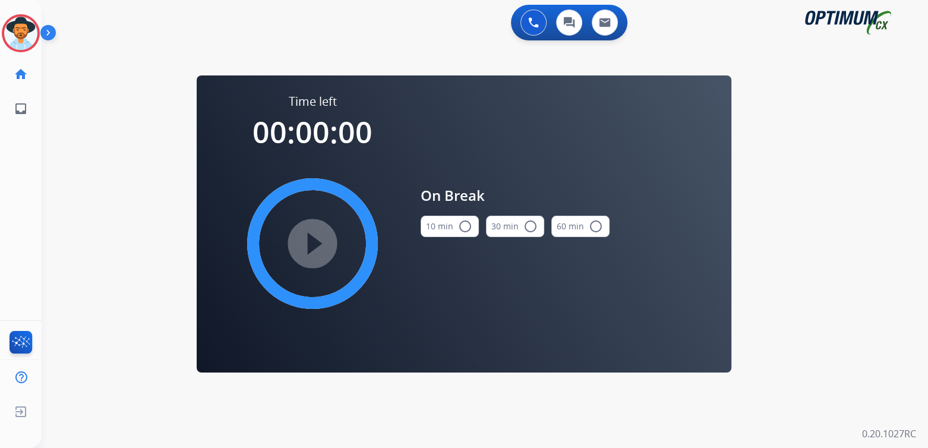
click at [464, 221] on mat-icon "radio_button_unchecked" at bounding box center [465, 226] width 14 height 14
click at [310, 242] on mat-icon "play_circle_filled" at bounding box center [312, 244] width 14 height 14
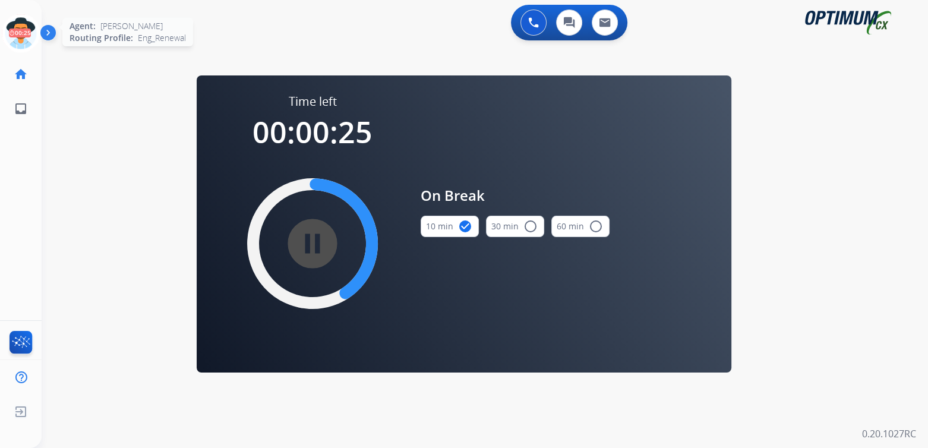
click at [23, 24] on icon at bounding box center [21, 33] width 39 height 39
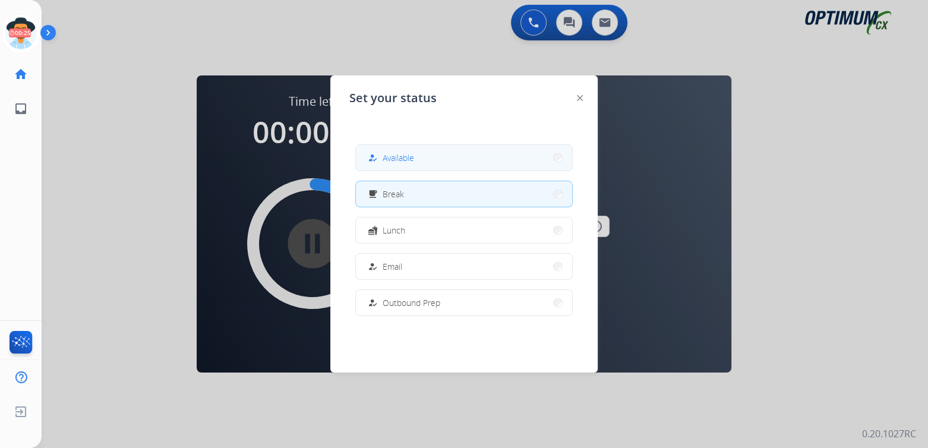
click at [418, 162] on button "how_to_reg Available" at bounding box center [464, 158] width 216 height 26
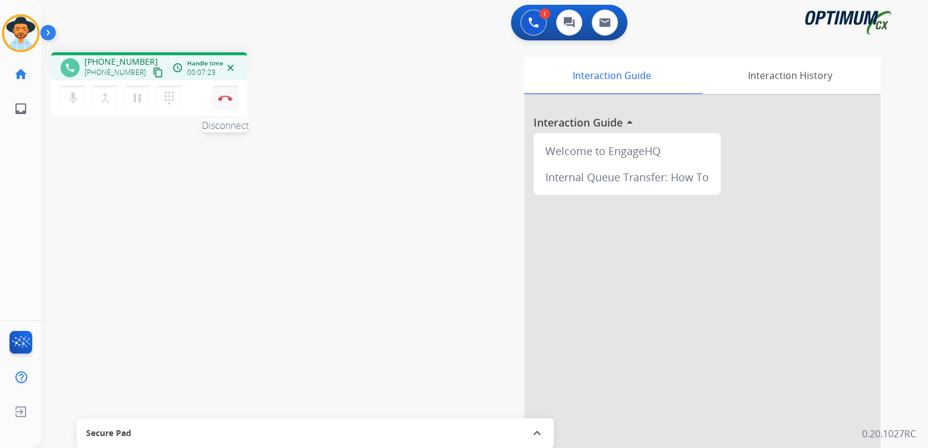
click at [225, 100] on img at bounding box center [225, 98] width 14 height 6
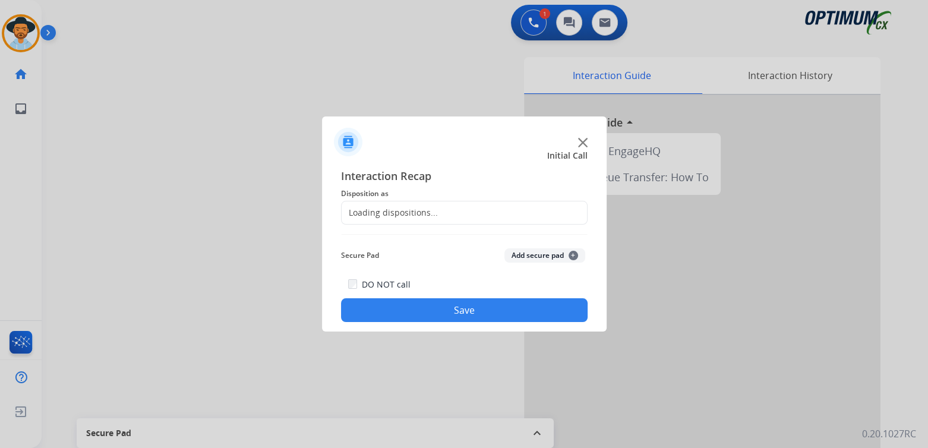
click at [402, 212] on div "Loading dispositions..." at bounding box center [390, 213] width 96 height 12
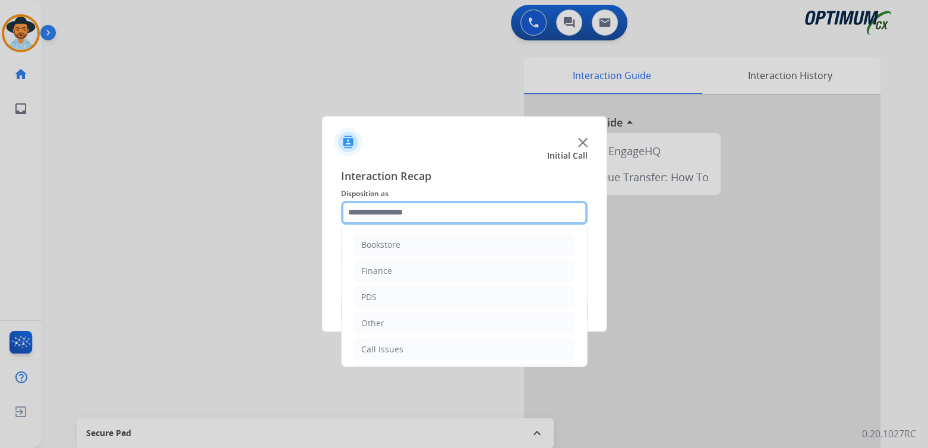
click at [405, 218] on input "text" at bounding box center [464, 213] width 247 height 24
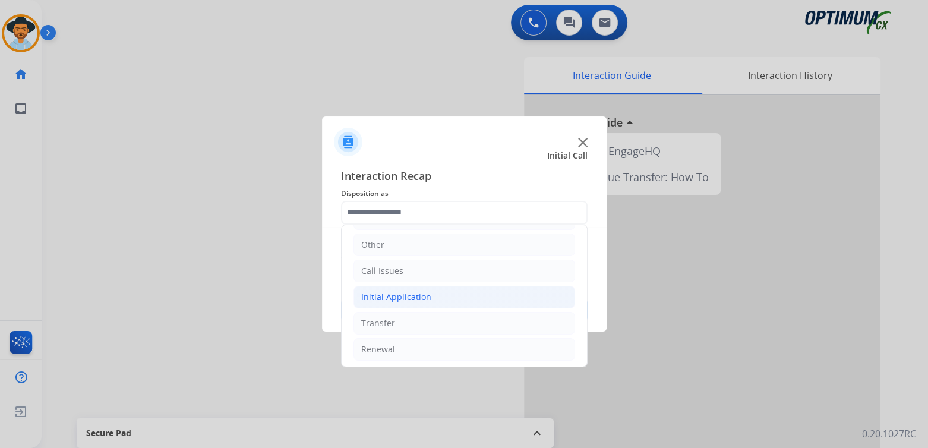
click at [411, 294] on div "Initial Application" at bounding box center [396, 297] width 70 height 12
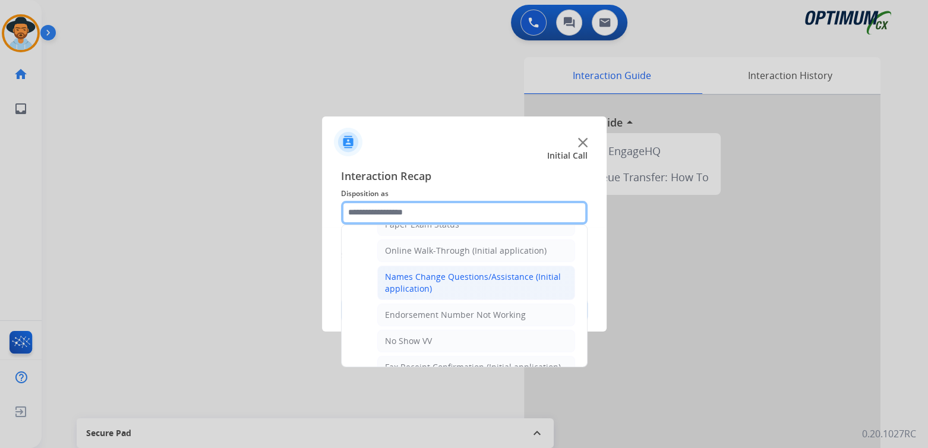
scroll to position [256, 0]
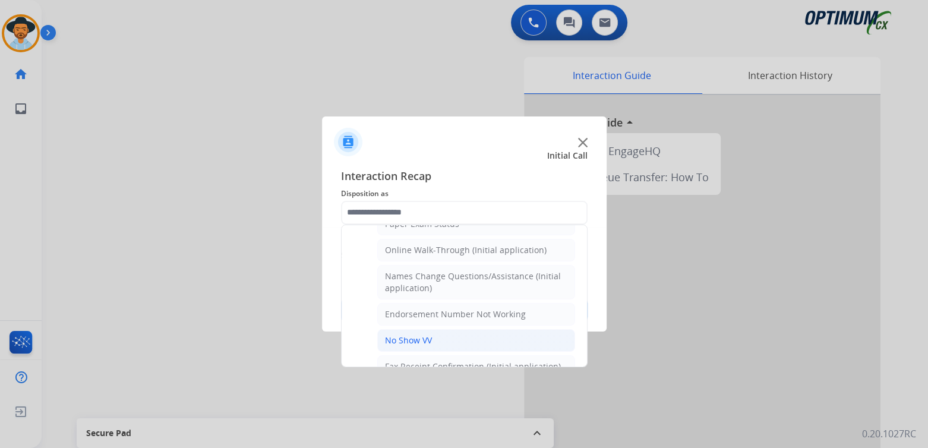
click at [418, 339] on div "No Show VV" at bounding box center [408, 341] width 47 height 12
type input "**********"
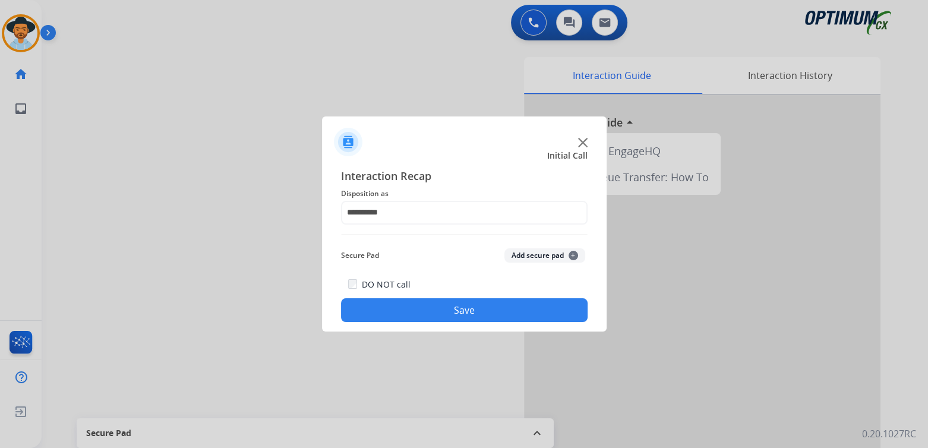
click at [504, 309] on button "Save" at bounding box center [464, 310] width 247 height 24
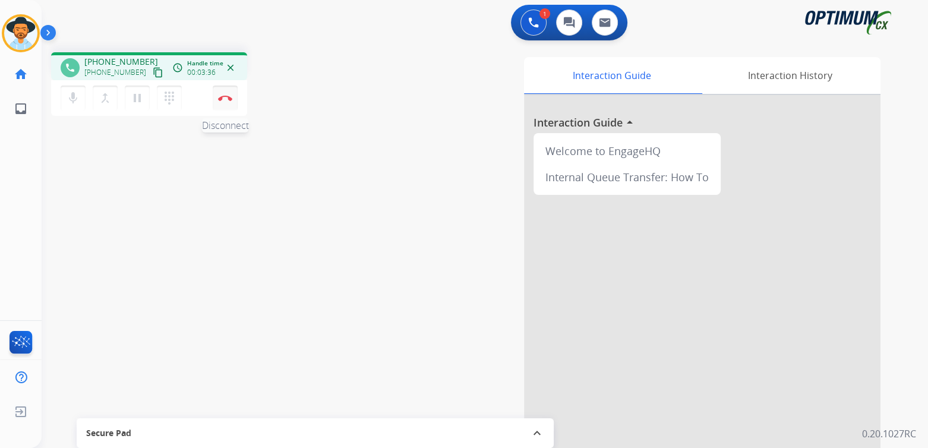
click at [222, 94] on button "Disconnect" at bounding box center [225, 98] width 25 height 25
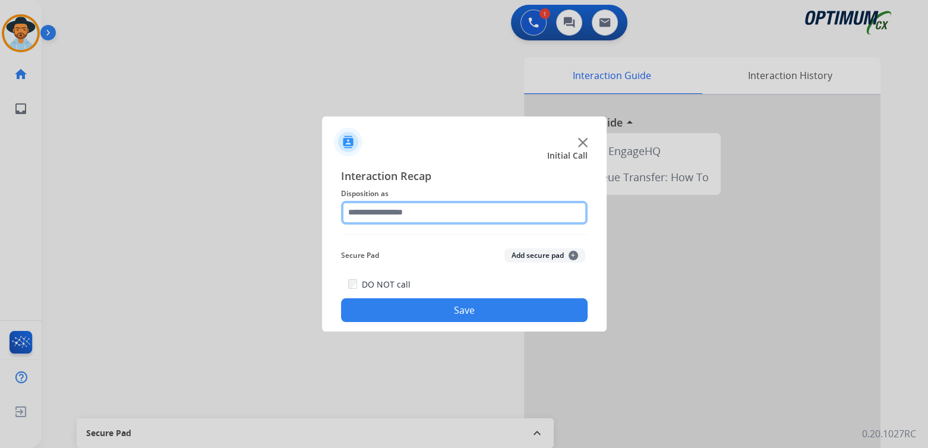
click at [426, 219] on input "text" at bounding box center [464, 213] width 247 height 24
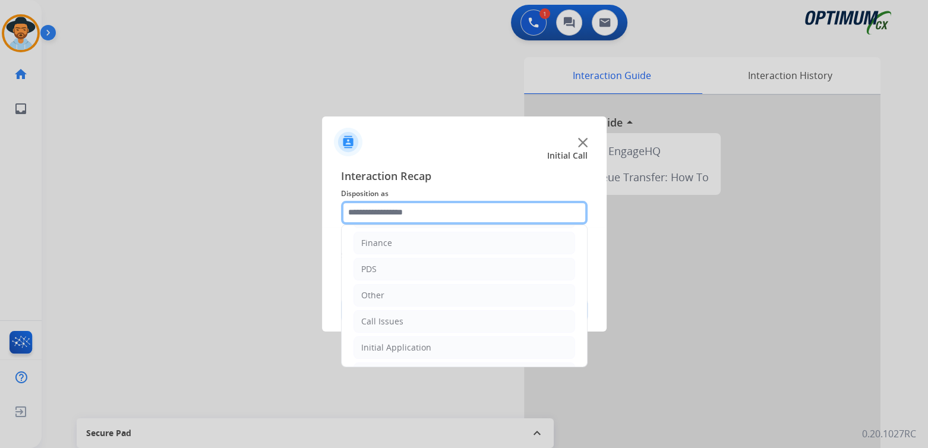
scroll to position [78, 0]
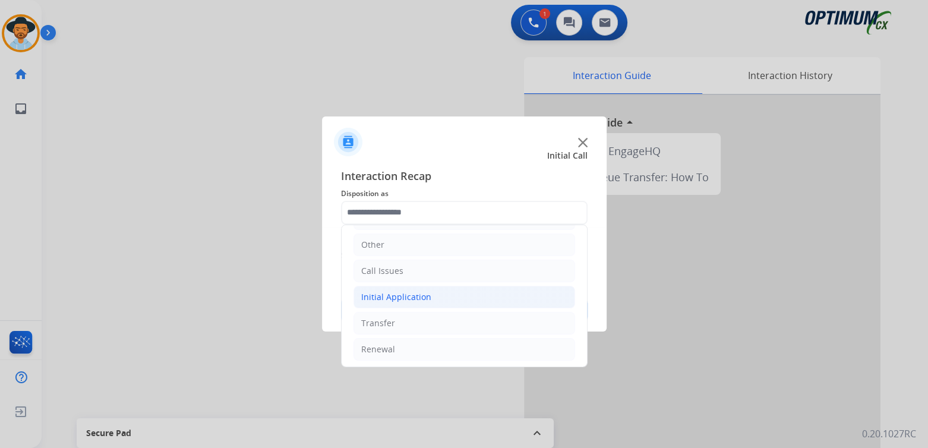
click at [417, 298] on div "Initial Application" at bounding box center [396, 297] width 70 height 12
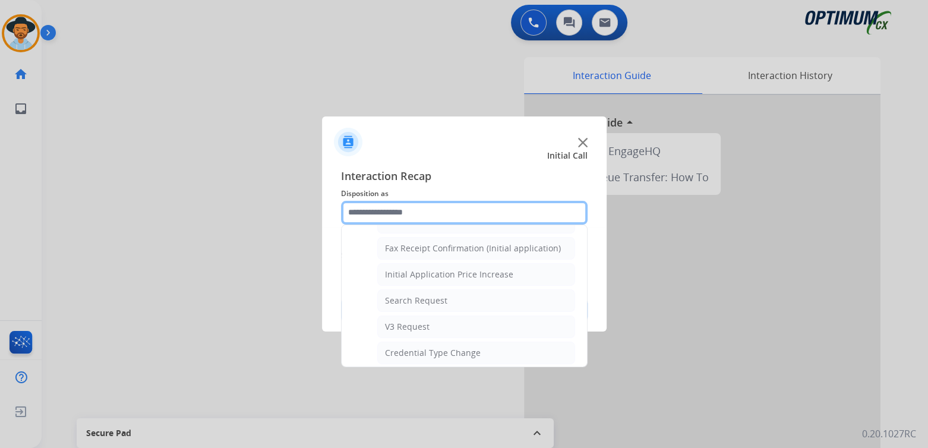
scroll to position [375, 0]
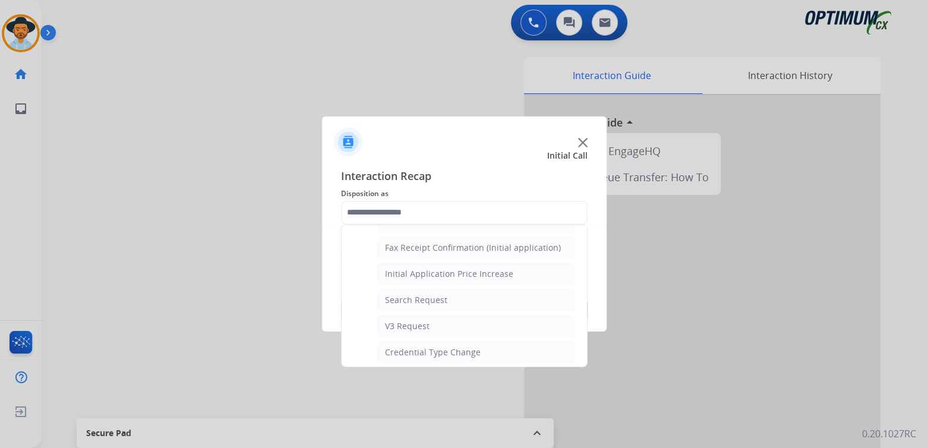
drag, startPoint x: 429, startPoint y: 300, endPoint x: 501, endPoint y: 281, distance: 74.2
click at [434, 297] on div "Search Request" at bounding box center [416, 300] width 62 height 12
type input "**********"
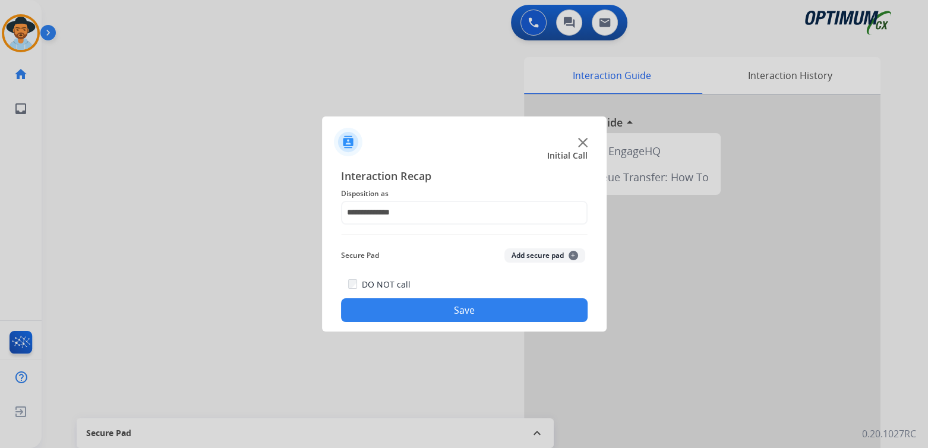
click at [510, 305] on button "Save" at bounding box center [464, 310] width 247 height 24
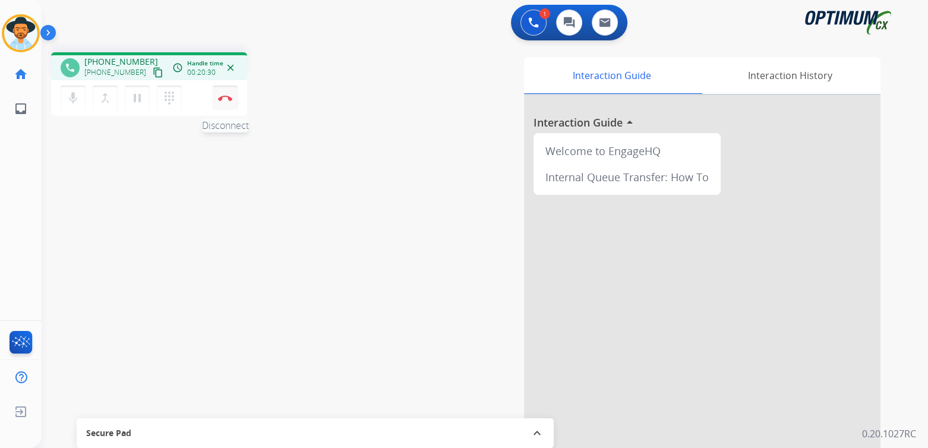
click at [221, 96] on img at bounding box center [225, 98] width 14 height 6
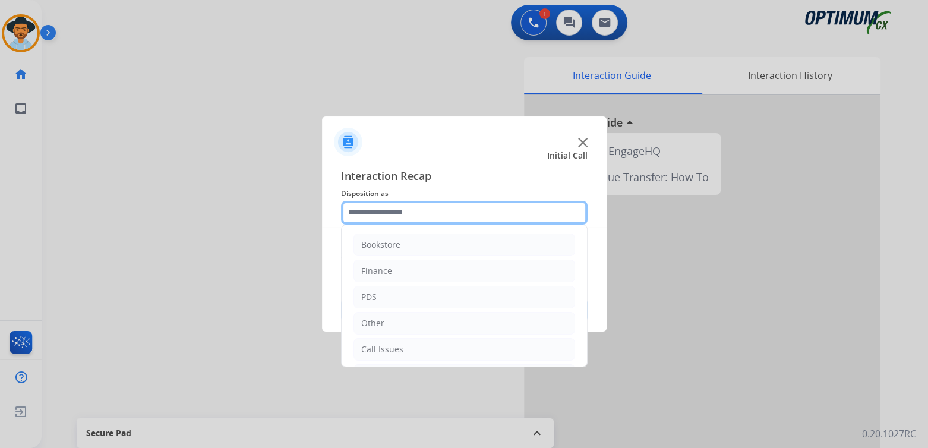
click at [417, 219] on input "text" at bounding box center [464, 213] width 247 height 24
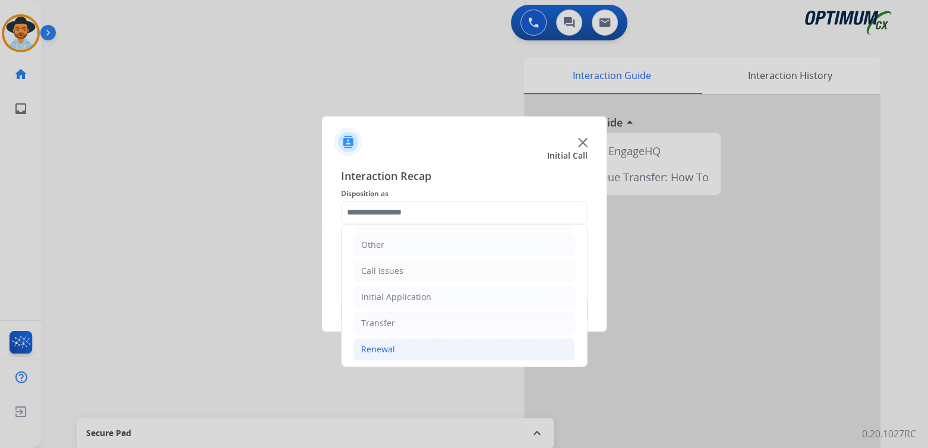
click at [374, 348] on div "Renewal" at bounding box center [378, 350] width 34 height 12
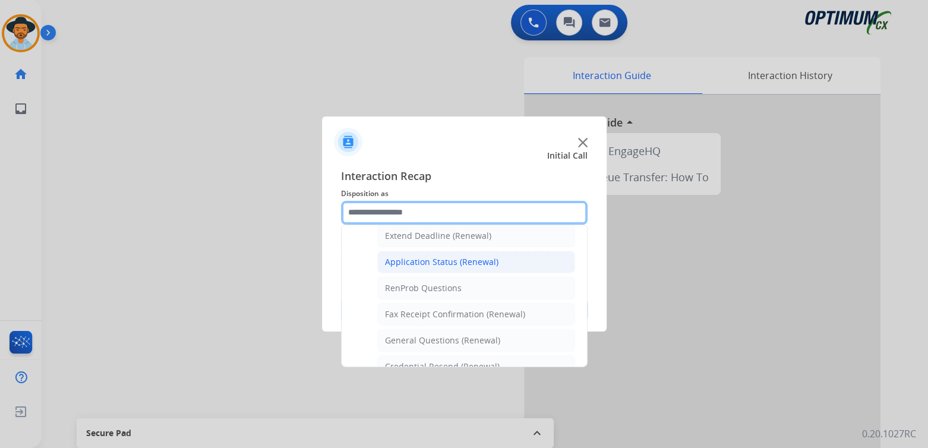
scroll to position [257, 0]
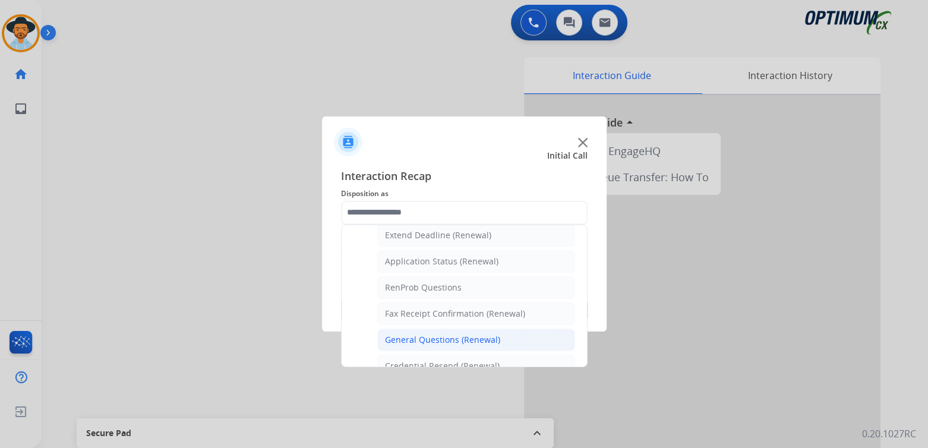
click at [424, 339] on div "General Questions (Renewal)" at bounding box center [442, 340] width 115 height 12
type input "**********"
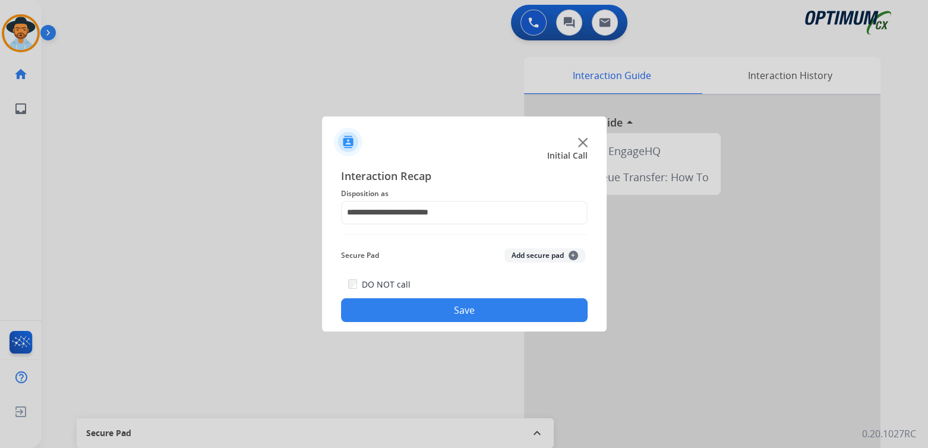
click at [461, 316] on button "Save" at bounding box center [464, 310] width 247 height 24
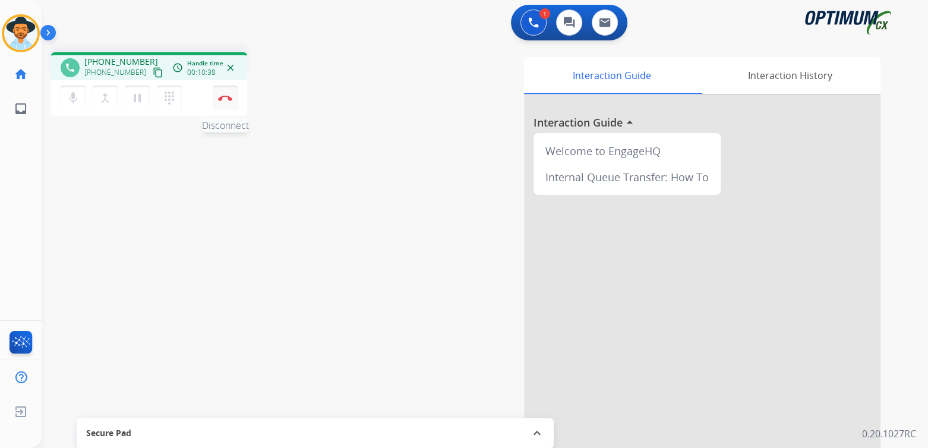
click at [228, 99] on img at bounding box center [225, 98] width 14 height 6
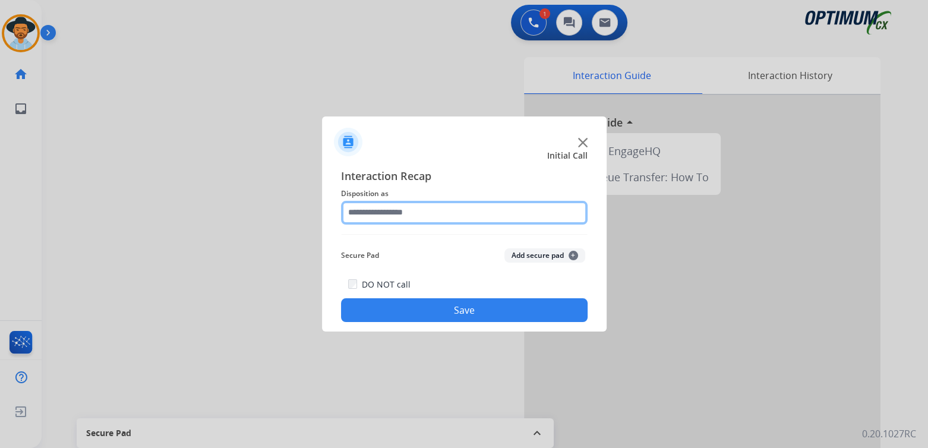
click at [424, 209] on input "text" at bounding box center [464, 213] width 247 height 24
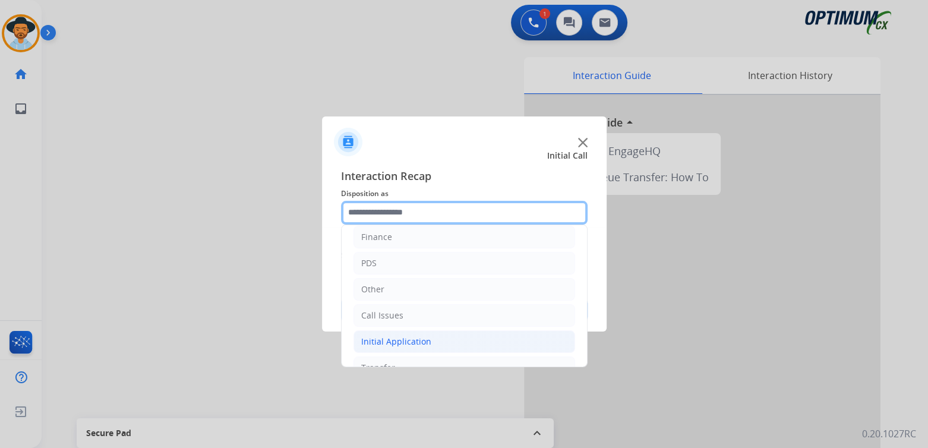
scroll to position [78, 0]
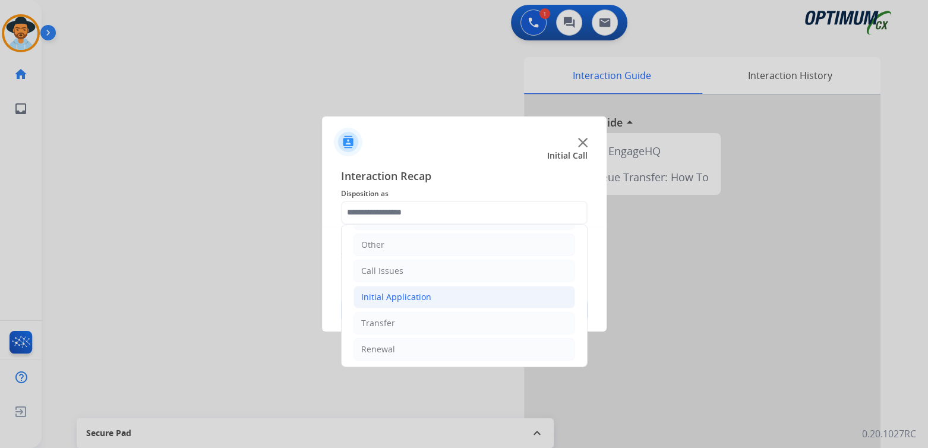
click at [432, 295] on li "Initial Application" at bounding box center [465, 297] width 222 height 23
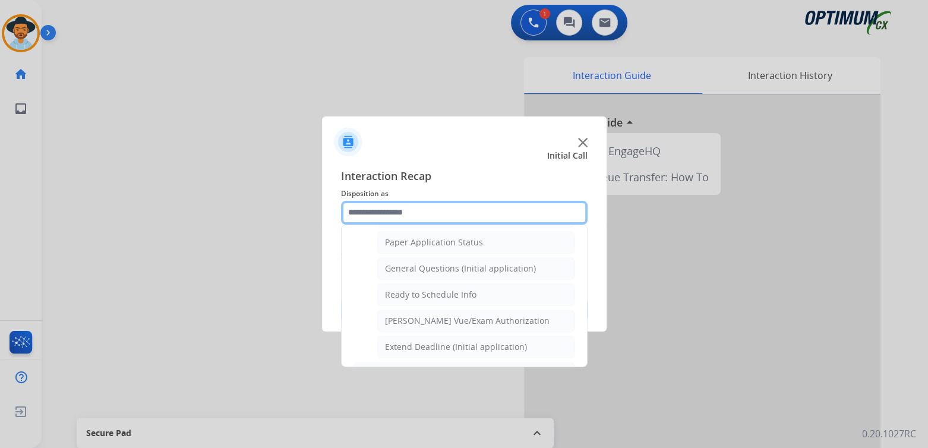
scroll to position [669, 0]
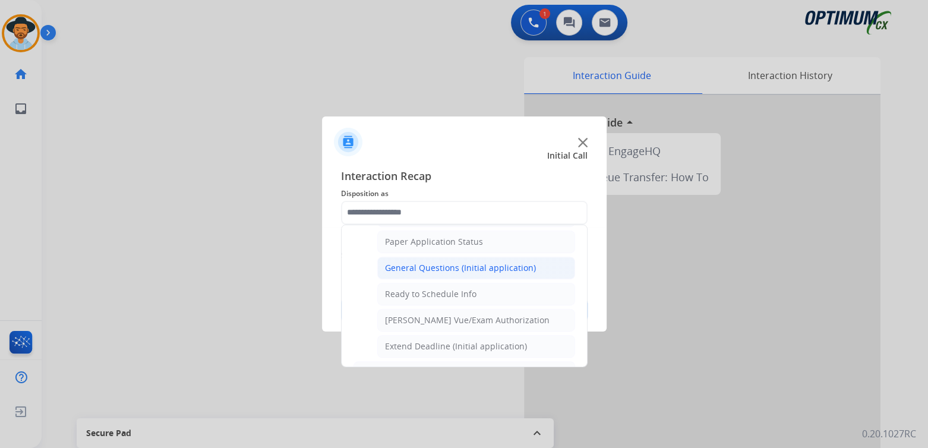
click at [442, 262] on div "General Questions (Initial application)" at bounding box center [460, 268] width 151 height 12
type input "**********"
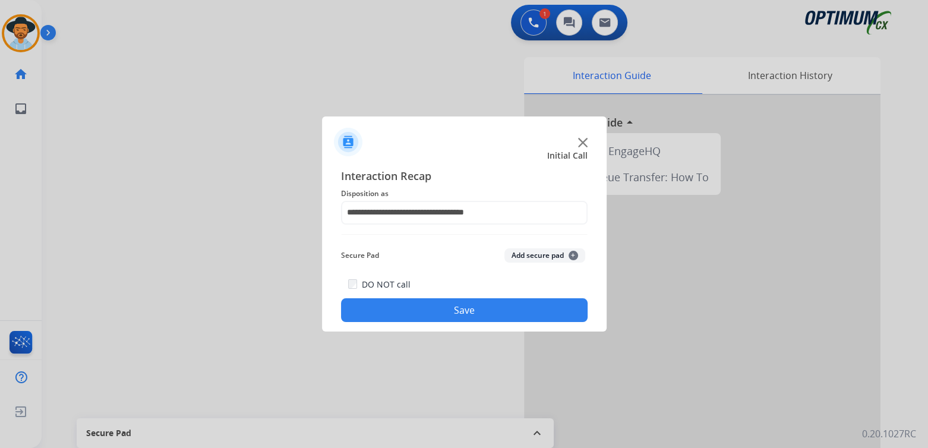
click at [487, 313] on button "Save" at bounding box center [464, 310] width 247 height 24
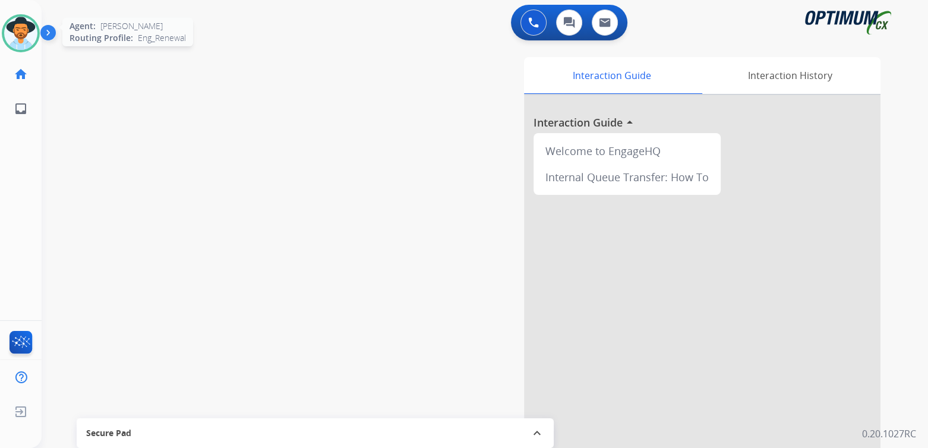
click at [11, 26] on img at bounding box center [20, 33] width 33 height 33
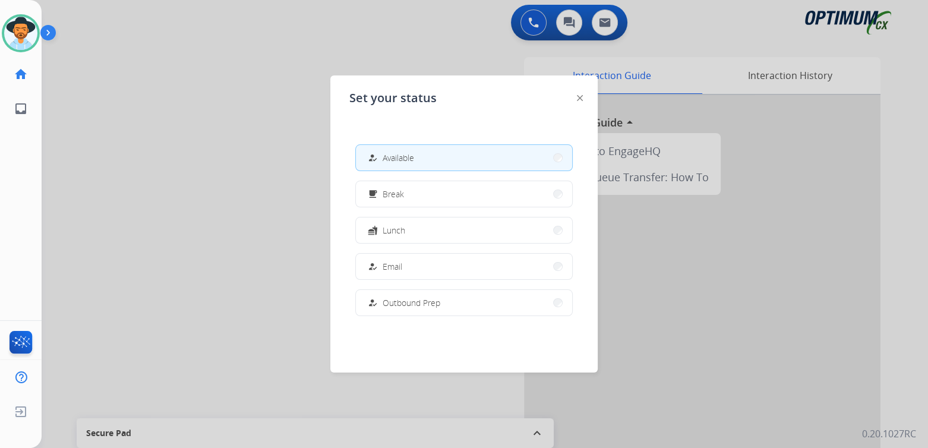
click at [218, 178] on div at bounding box center [464, 224] width 928 height 448
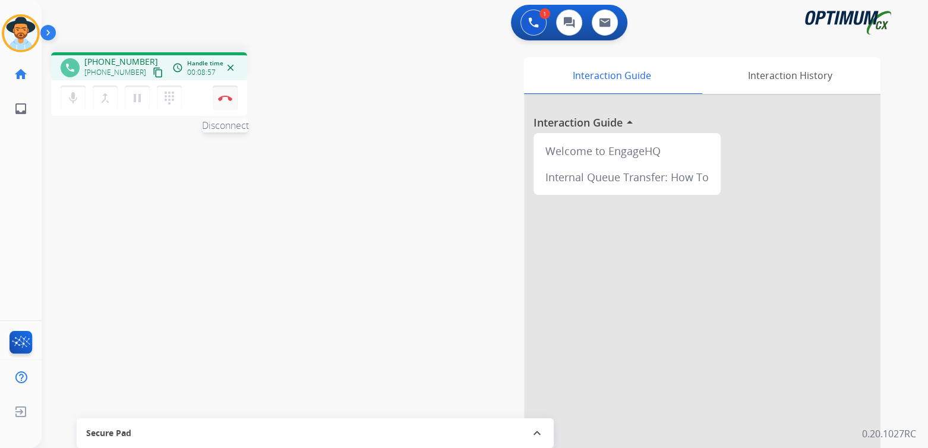
drag, startPoint x: 218, startPoint y: 93, endPoint x: 225, endPoint y: 93, distance: 7.2
click at [224, 93] on button "Disconnect" at bounding box center [225, 98] width 25 height 25
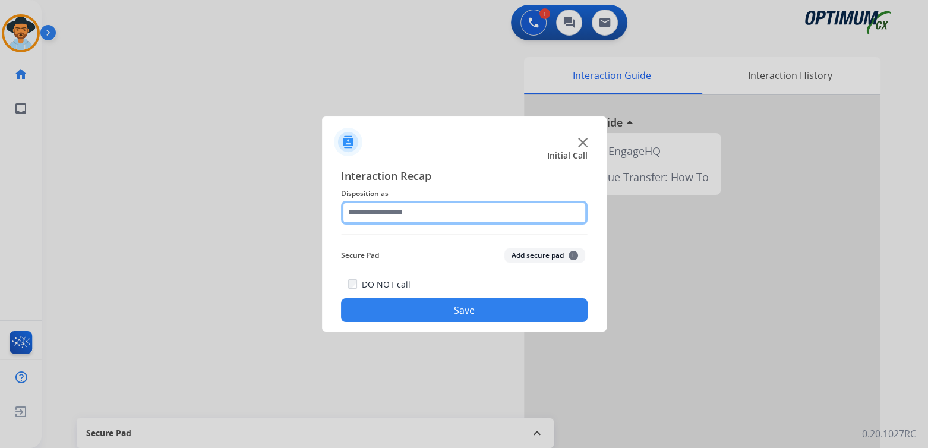
click at [406, 218] on input "text" at bounding box center [464, 213] width 247 height 24
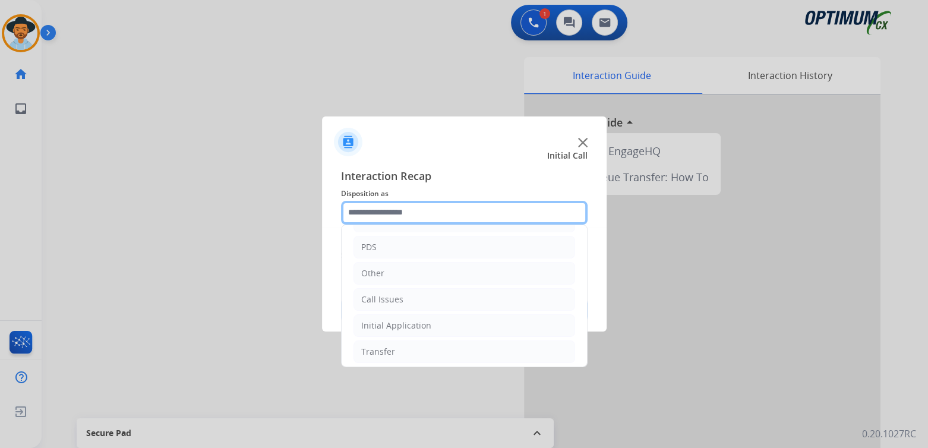
scroll to position [78, 0]
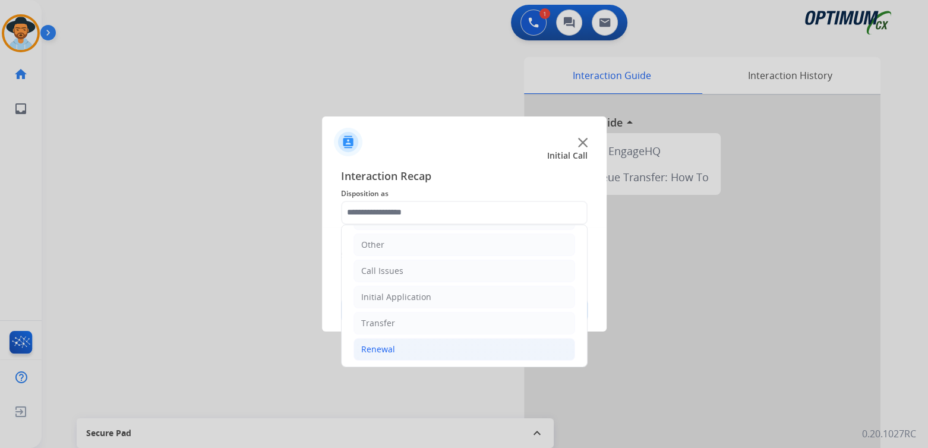
click at [382, 349] on div "Renewal" at bounding box center [378, 350] width 34 height 12
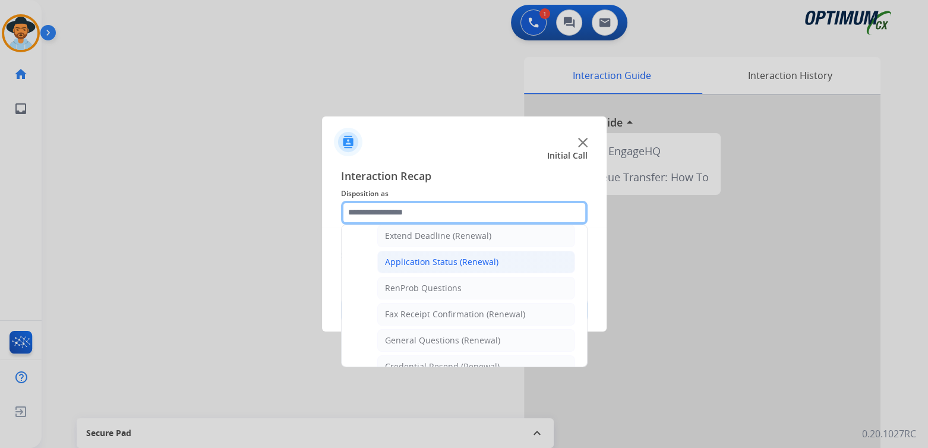
scroll to position [257, 0]
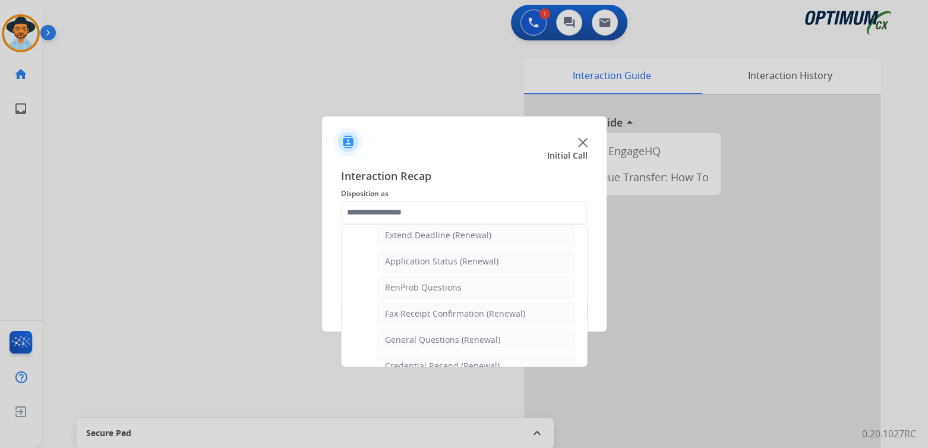
click at [442, 334] on div "General Questions (Renewal)" at bounding box center [442, 340] width 115 height 12
type input "**********"
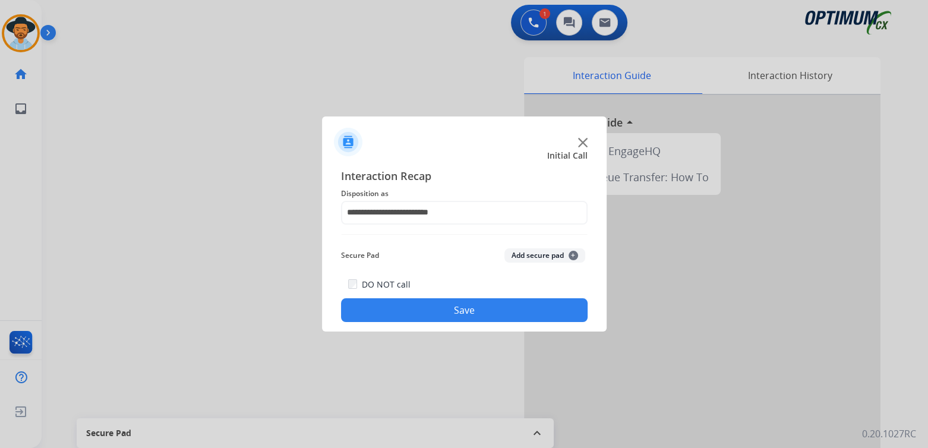
click at [459, 307] on button "Save" at bounding box center [464, 310] width 247 height 24
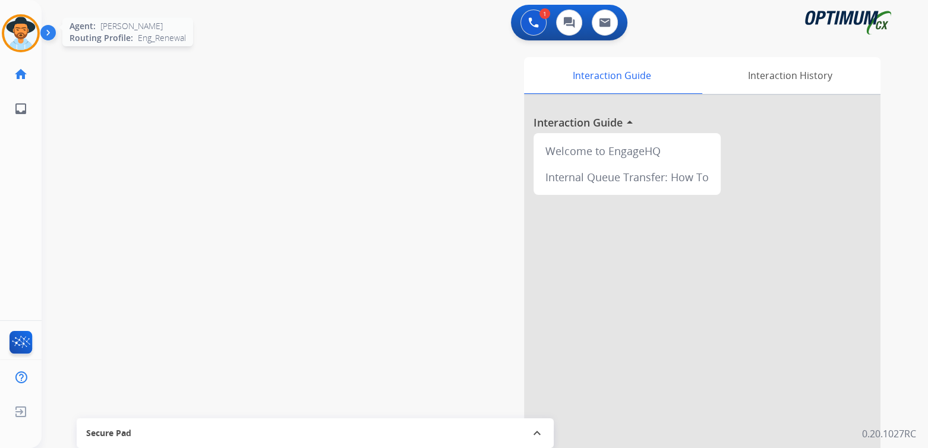
click at [28, 43] on img at bounding box center [20, 33] width 33 height 33
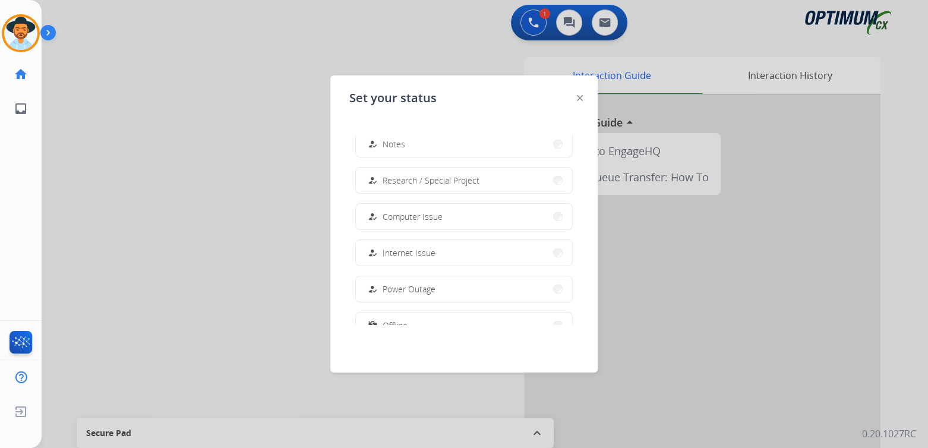
scroll to position [296, 0]
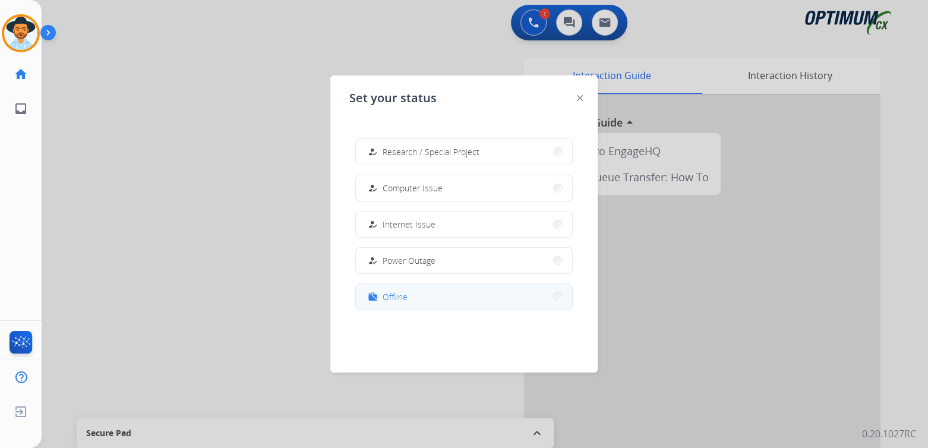
click at [405, 297] on span "Offline" at bounding box center [395, 297] width 25 height 12
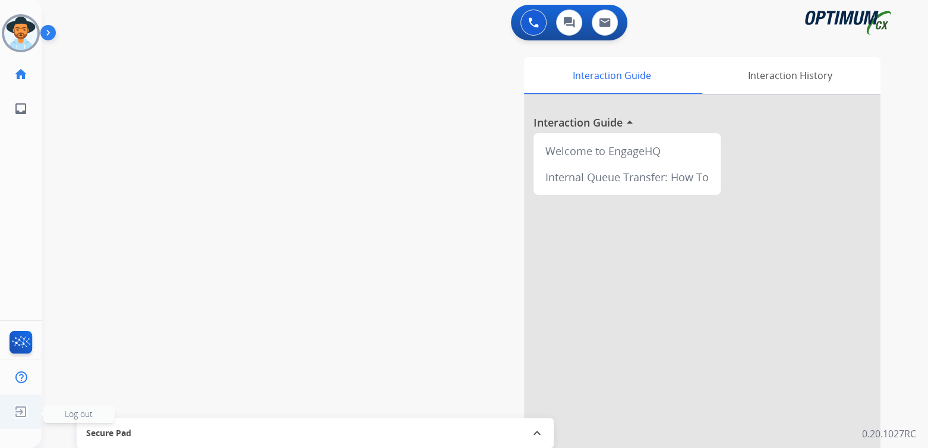
click at [74, 411] on span "Log out" at bounding box center [79, 413] width 28 height 11
